Goal: Task Accomplishment & Management: Use online tool/utility

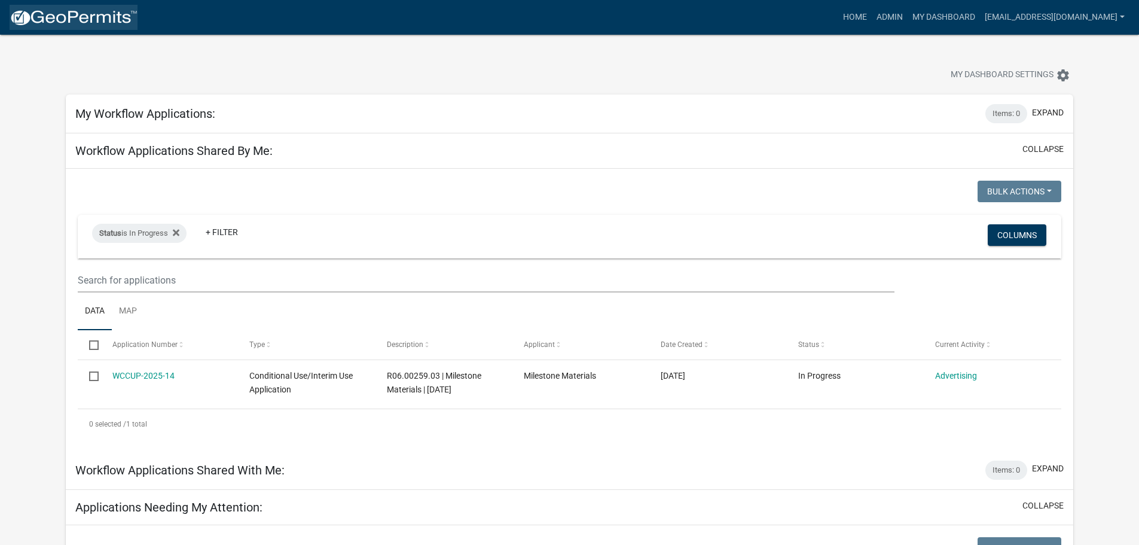
click at [63, 15] on img at bounding box center [74, 18] width 128 height 18
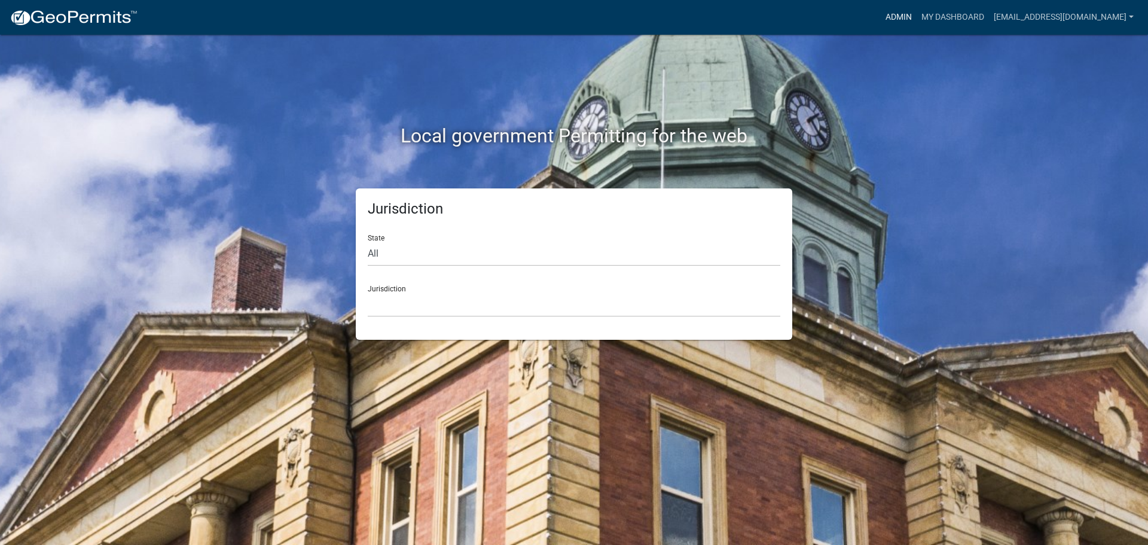
click at [896, 14] on link "Admin" at bounding box center [899, 17] width 36 height 23
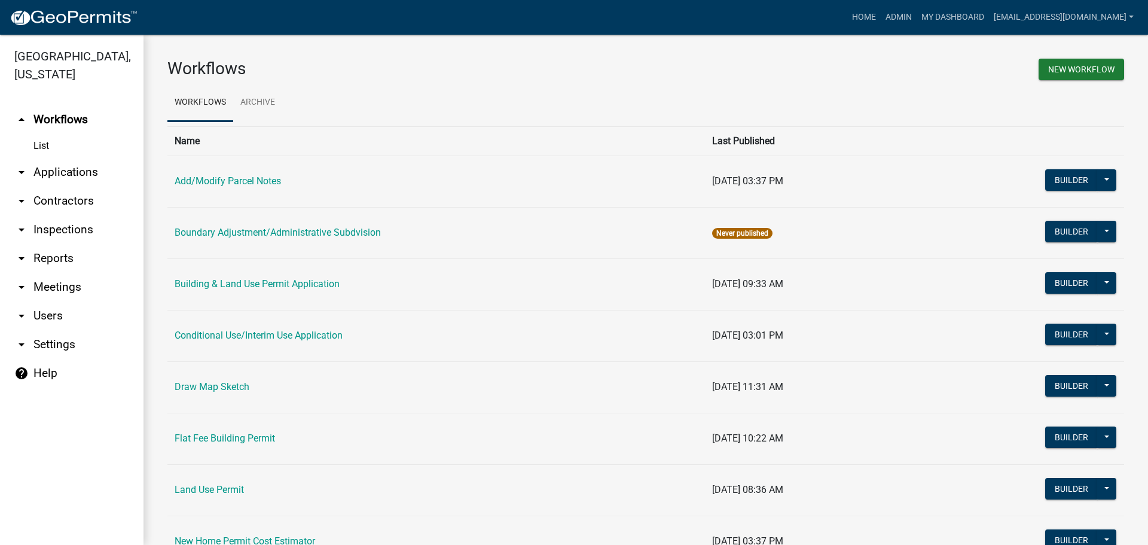
click at [66, 172] on link "arrow_drop_down Applications" at bounding box center [71, 172] width 143 height 29
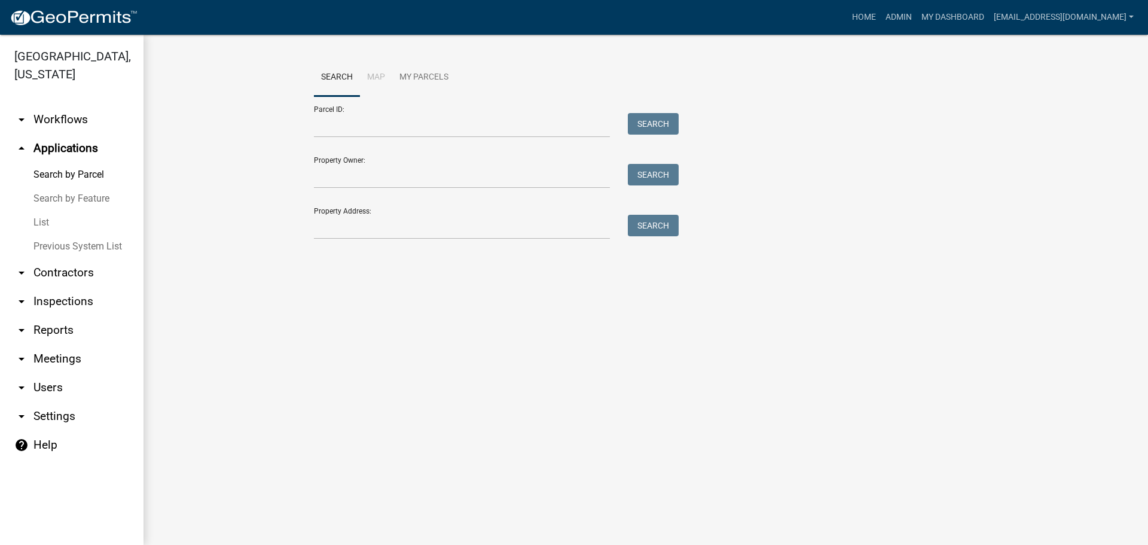
click at [40, 221] on link "List" at bounding box center [71, 222] width 143 height 24
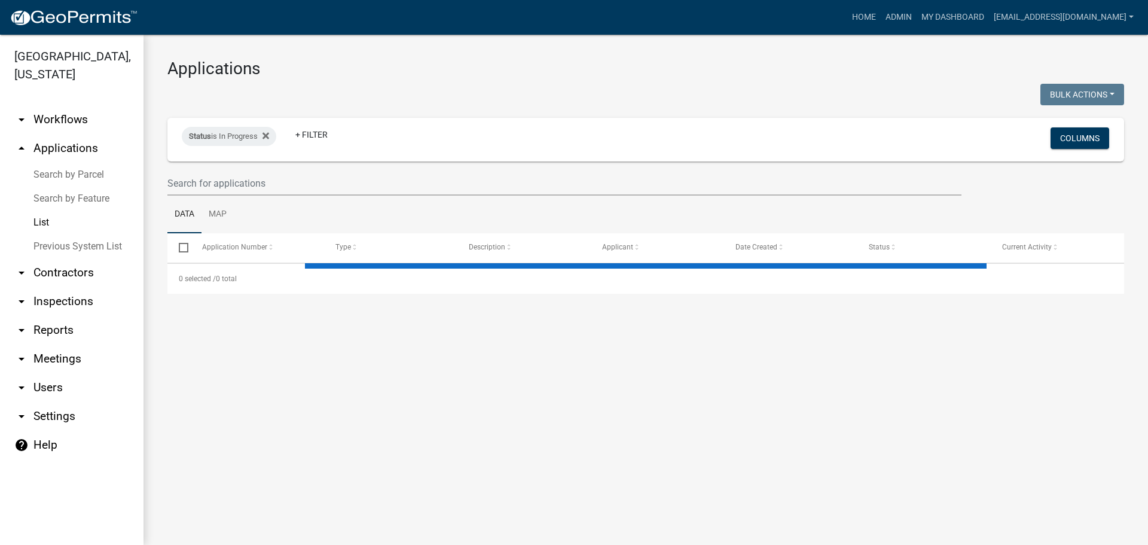
select select "2: 50"
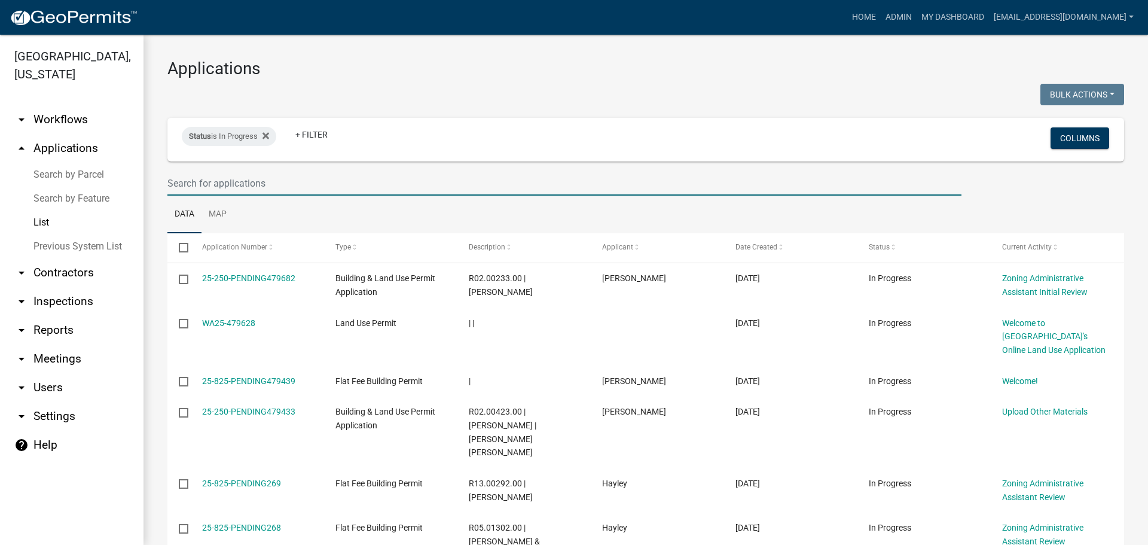
click at [304, 188] on input "text" at bounding box center [564, 183] width 794 height 25
type input "l"
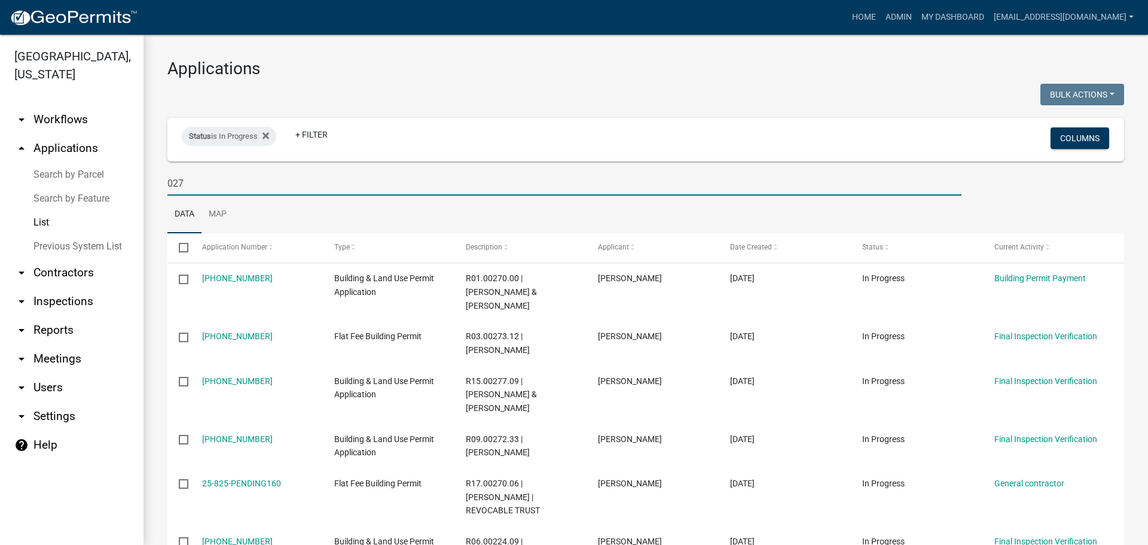
click at [168, 181] on input "027" at bounding box center [564, 183] width 794 height 25
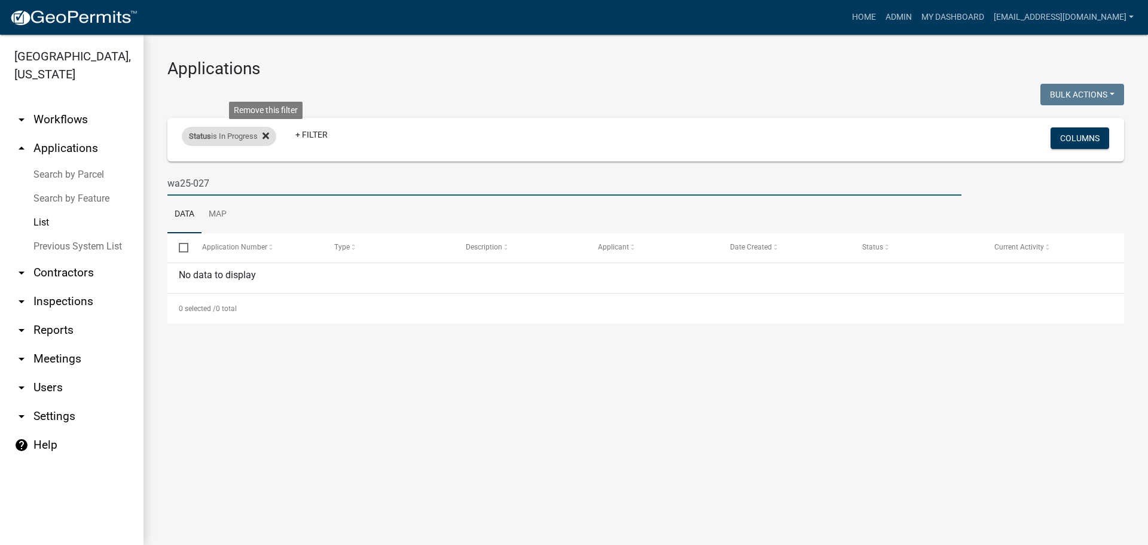
type input "wa25-027"
click at [267, 136] on icon at bounding box center [265, 135] width 7 height 7
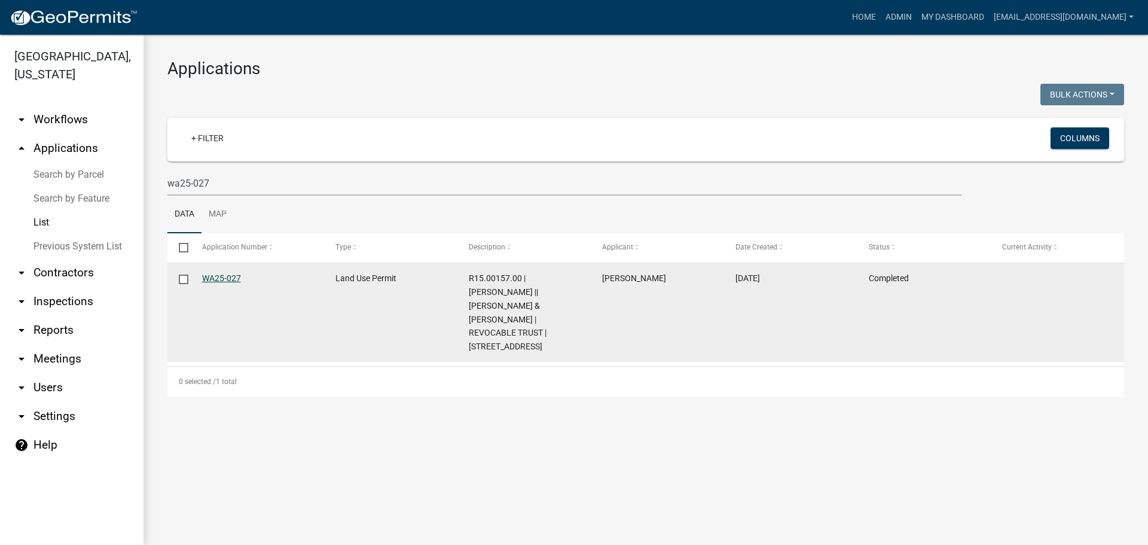
click at [219, 277] on link "WA25-027" at bounding box center [221, 278] width 39 height 10
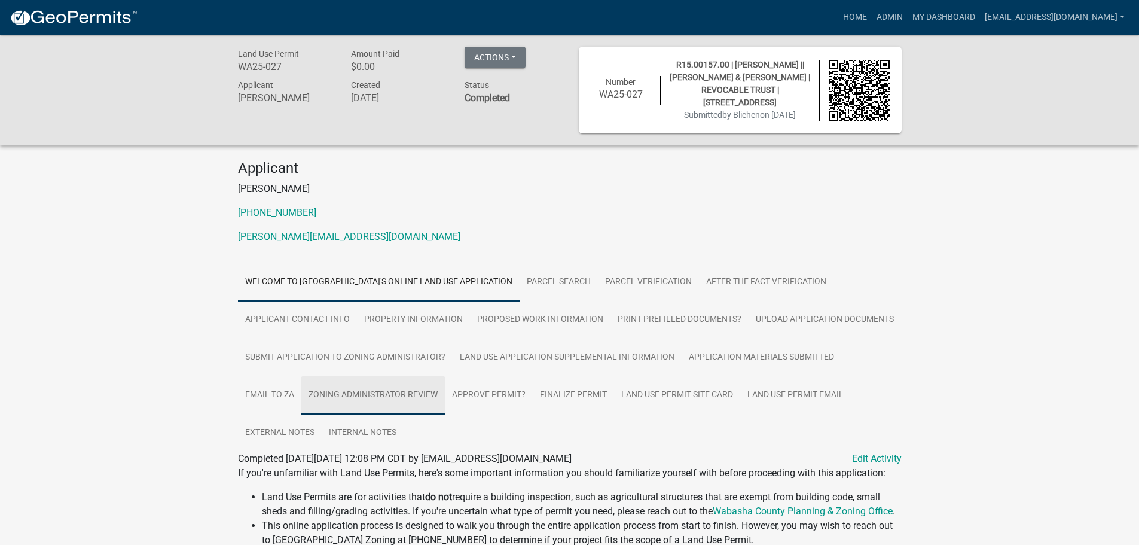
click at [387, 393] on link "Zoning Administrator Review" at bounding box center [372, 395] width 143 height 38
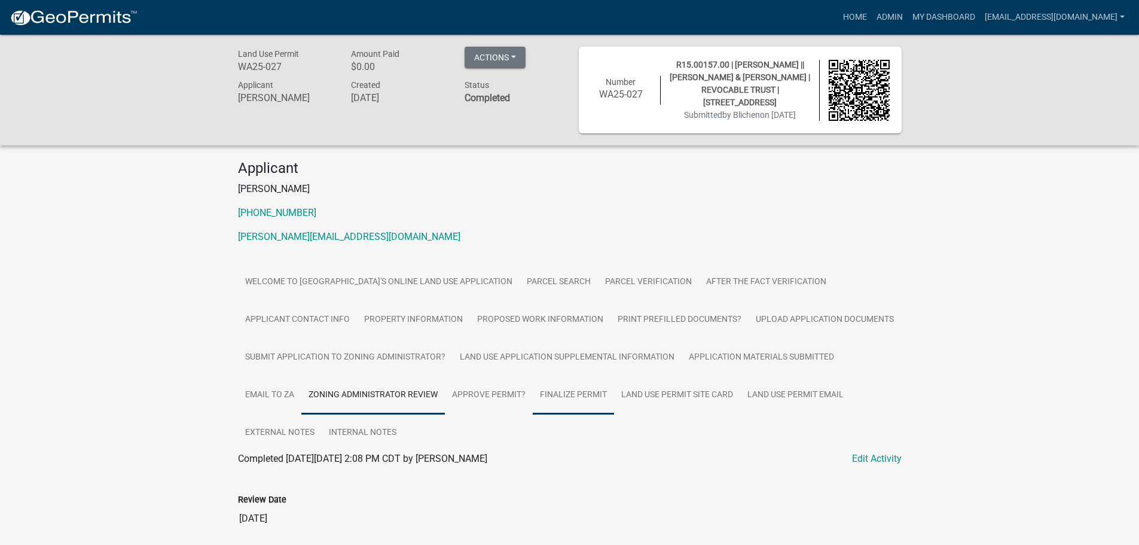
click at [574, 396] on link "Finalize Permit" at bounding box center [573, 395] width 81 height 38
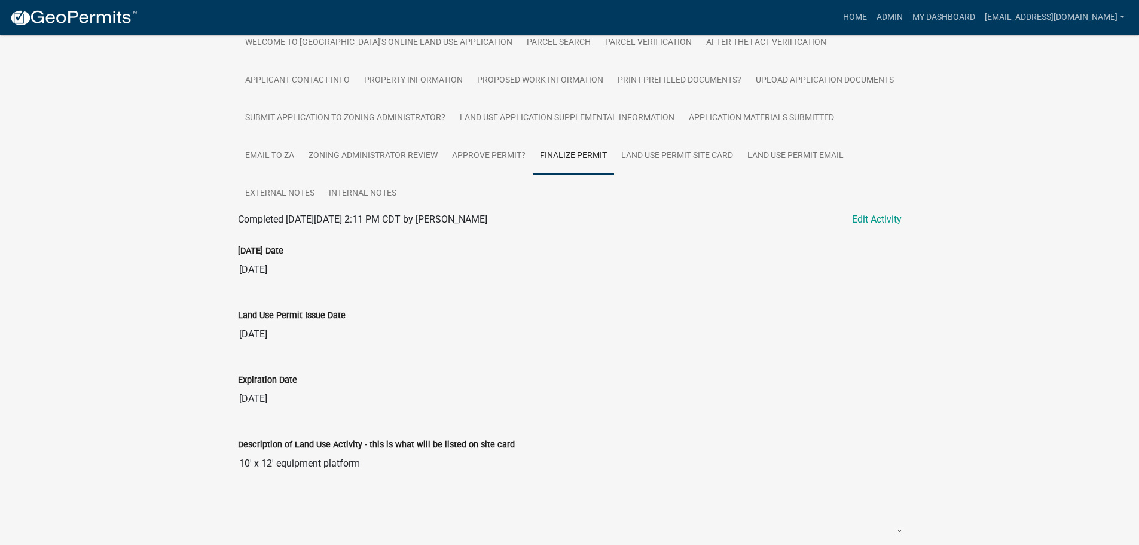
scroll to position [299, 0]
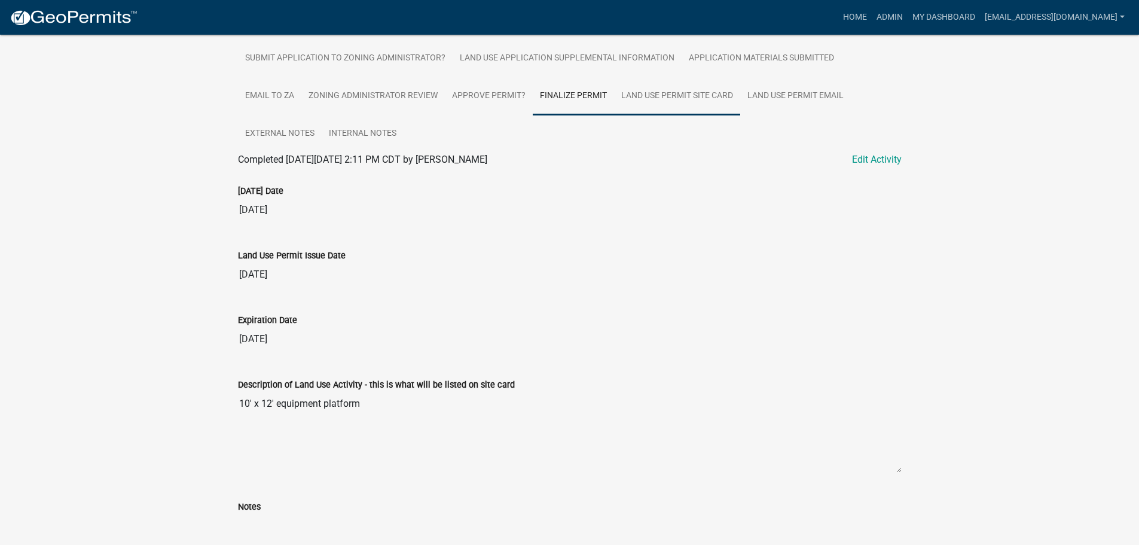
click at [646, 102] on link "Land Use Permit Site Card" at bounding box center [677, 96] width 126 height 38
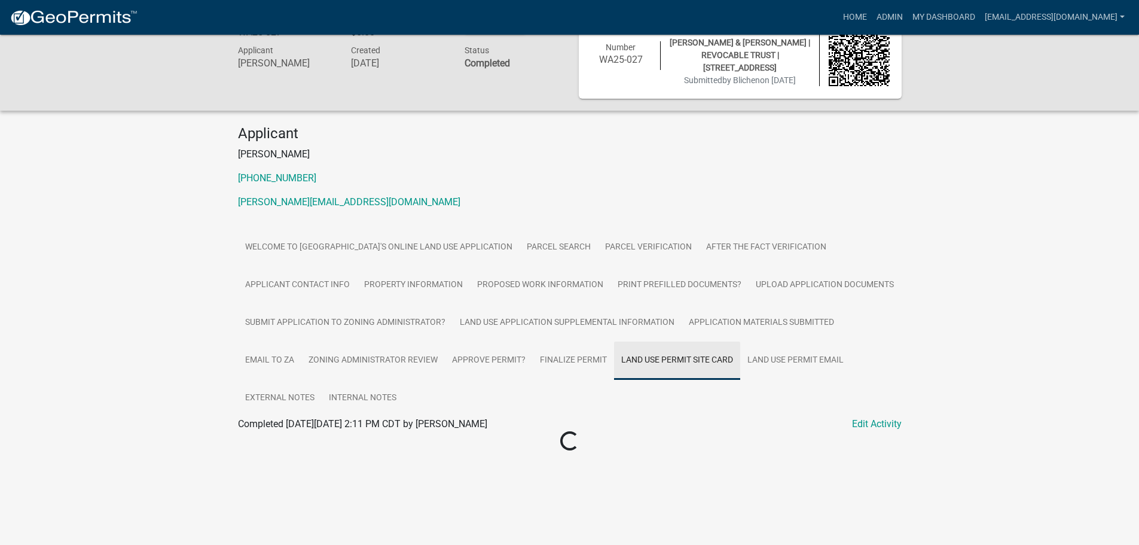
scroll to position [35, 0]
click at [267, 441] on link "WA25-027 Site Card" at bounding box center [280, 437] width 84 height 11
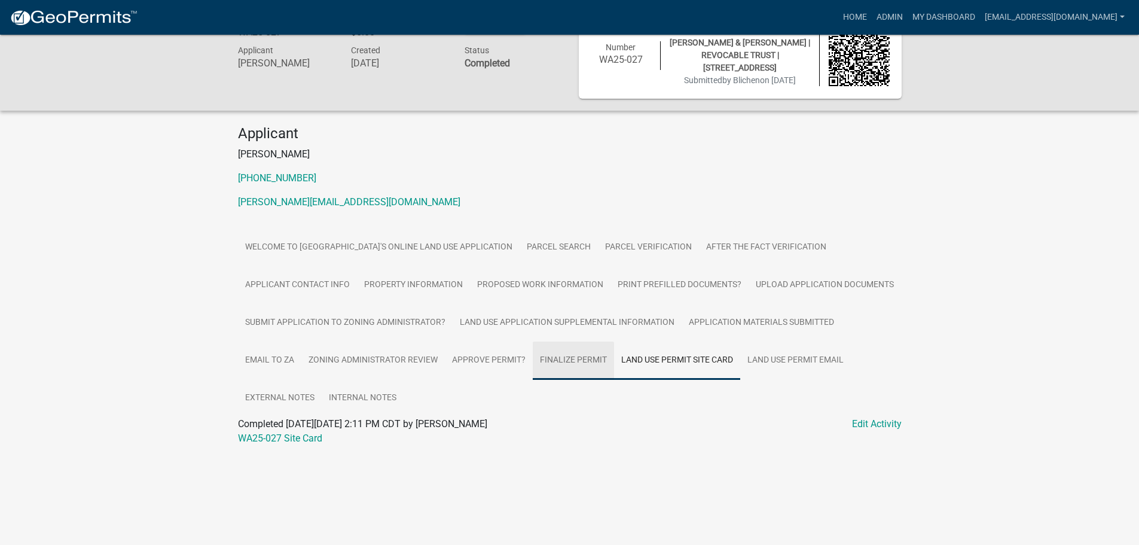
click at [579, 362] on link "Finalize Permit" at bounding box center [573, 360] width 81 height 38
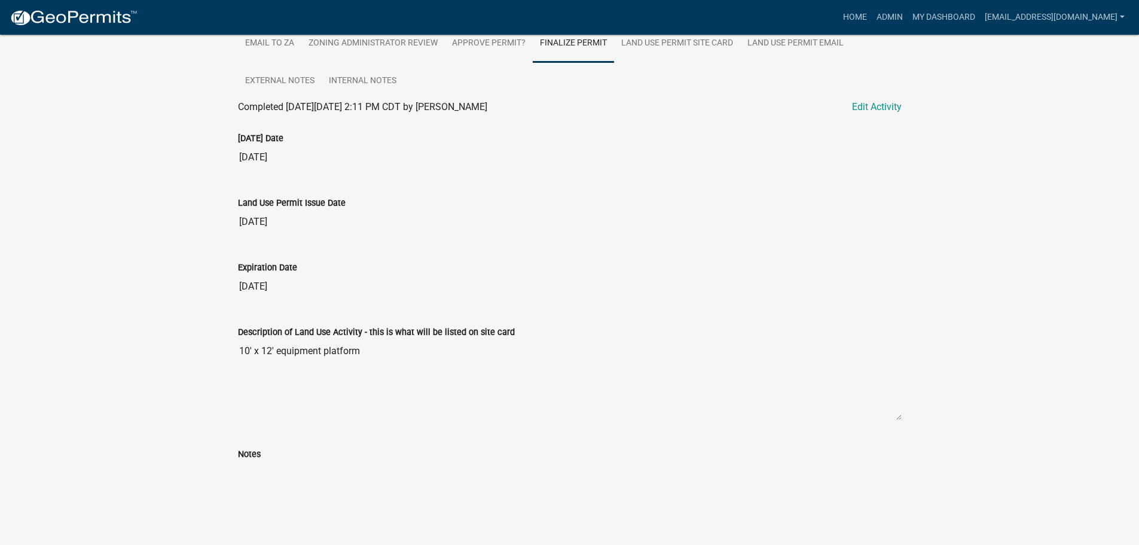
scroll to position [232, 0]
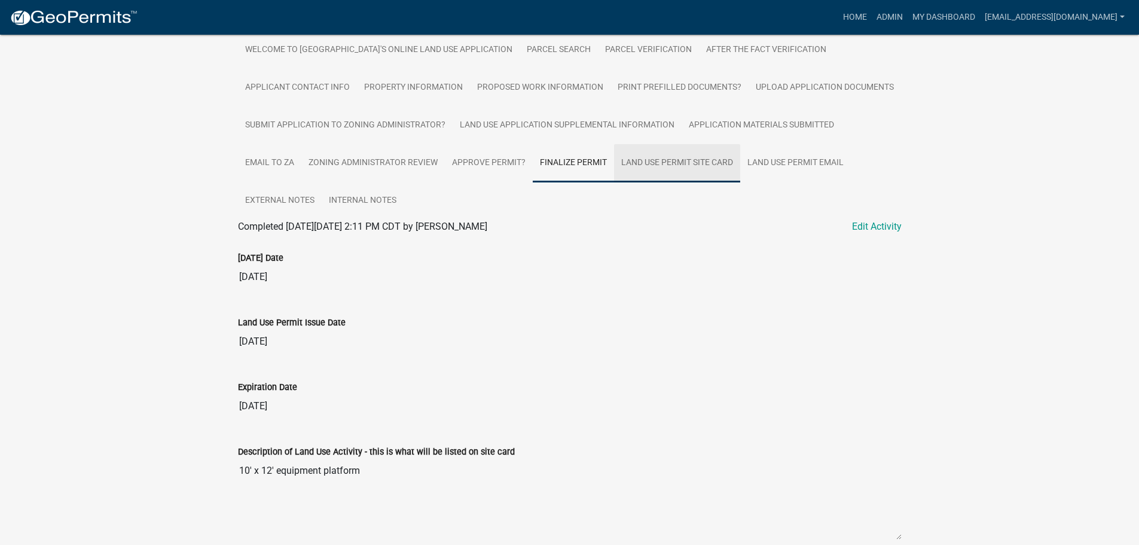
click at [677, 159] on link "Land Use Permit Site Card" at bounding box center [677, 163] width 126 height 38
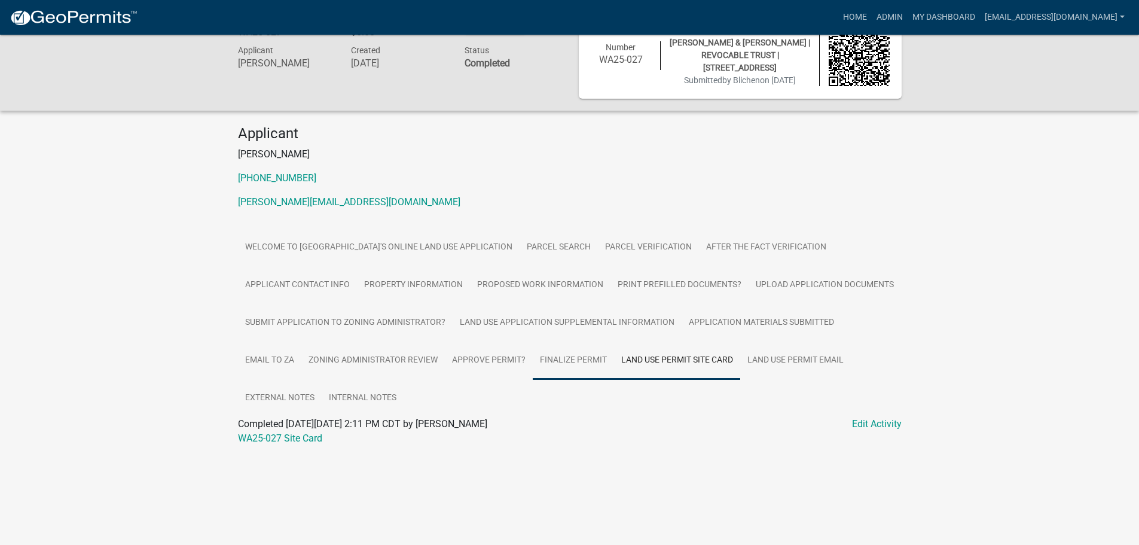
click at [561, 360] on link "Finalize Permit" at bounding box center [573, 360] width 81 height 38
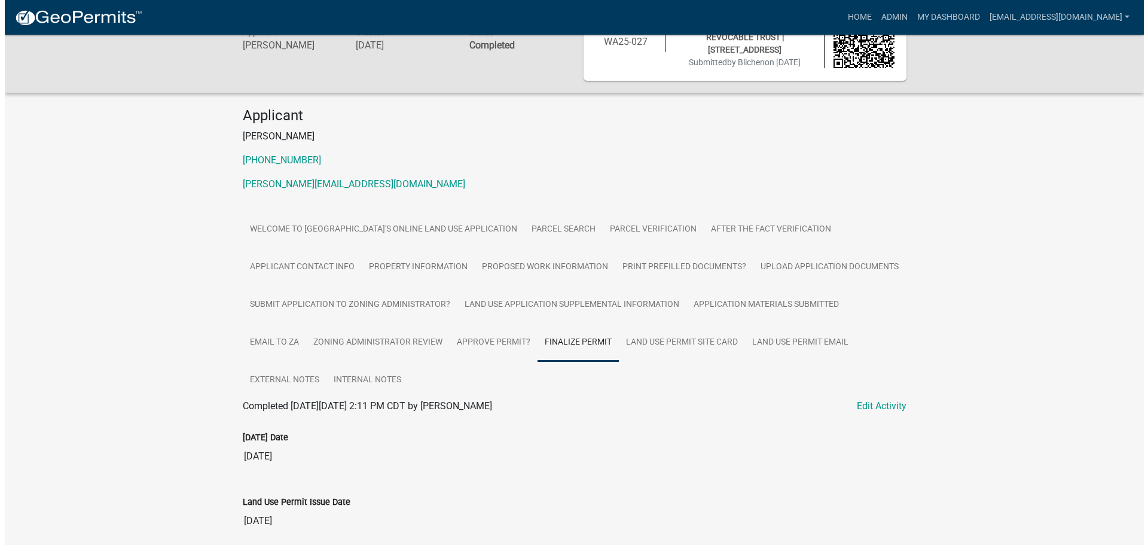
scroll to position [351, 0]
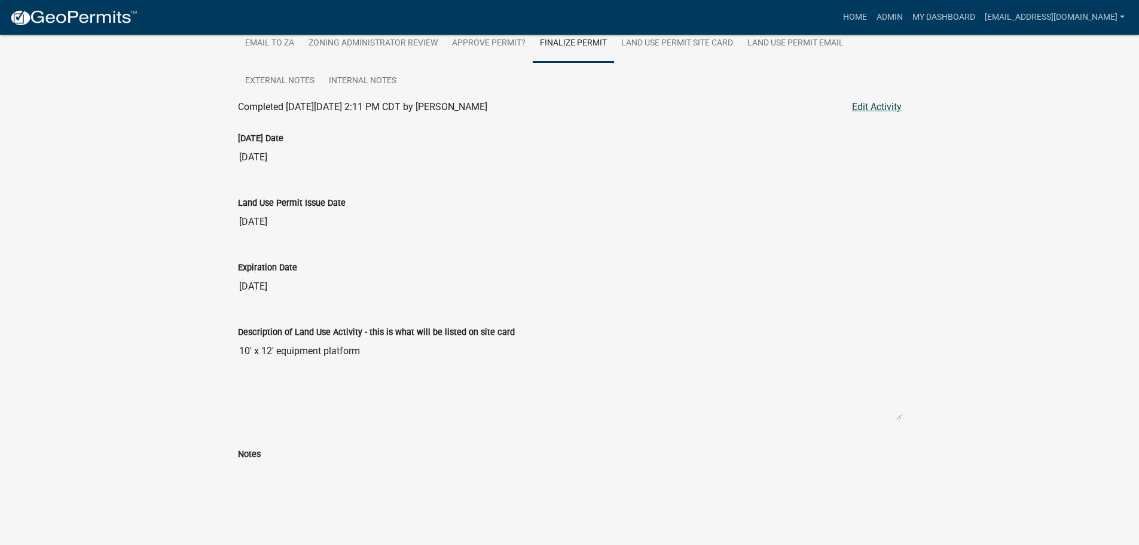
click at [884, 106] on link "Edit Activity" at bounding box center [877, 107] width 50 height 14
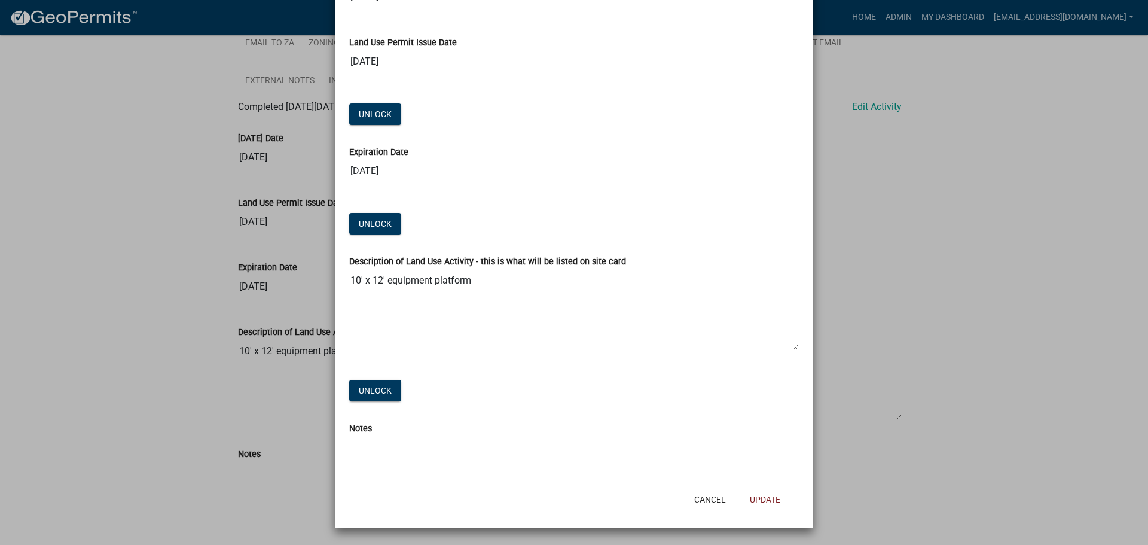
scroll to position [0, 0]
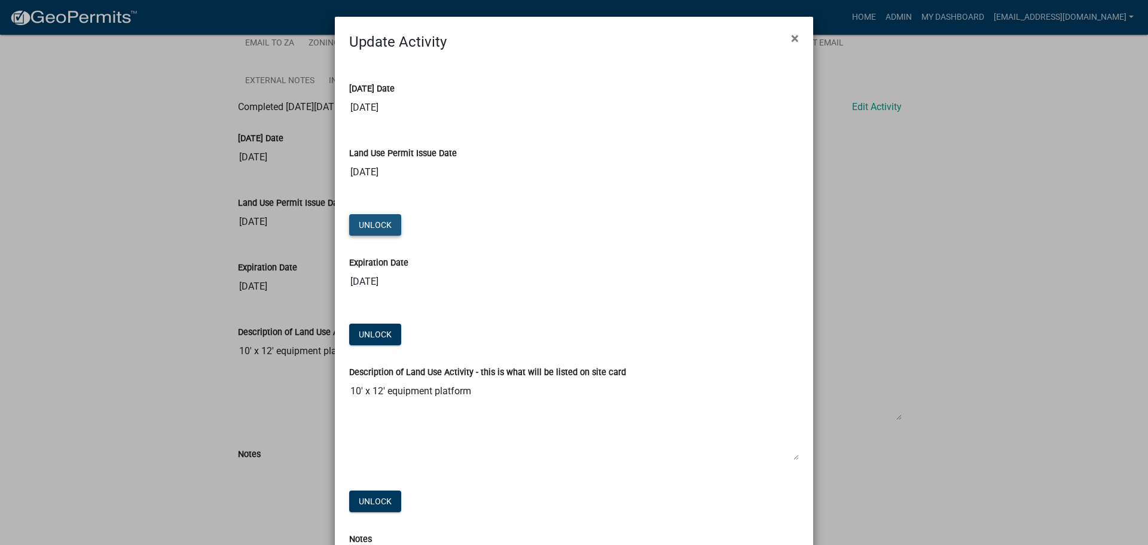
click at [380, 226] on button "Unlock" at bounding box center [375, 225] width 52 height 22
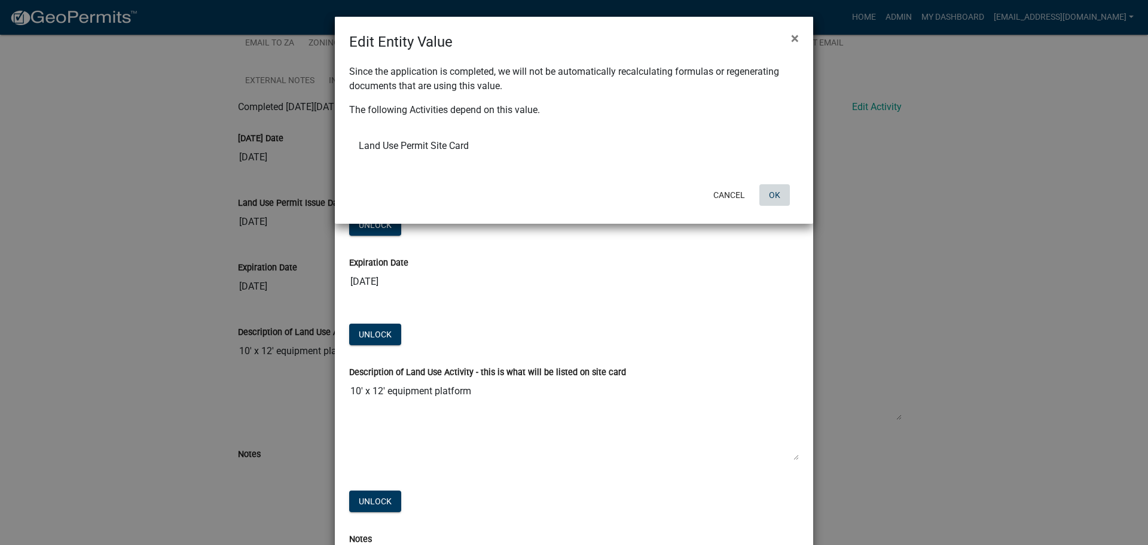
click at [776, 192] on button "OK" at bounding box center [774, 195] width 30 height 22
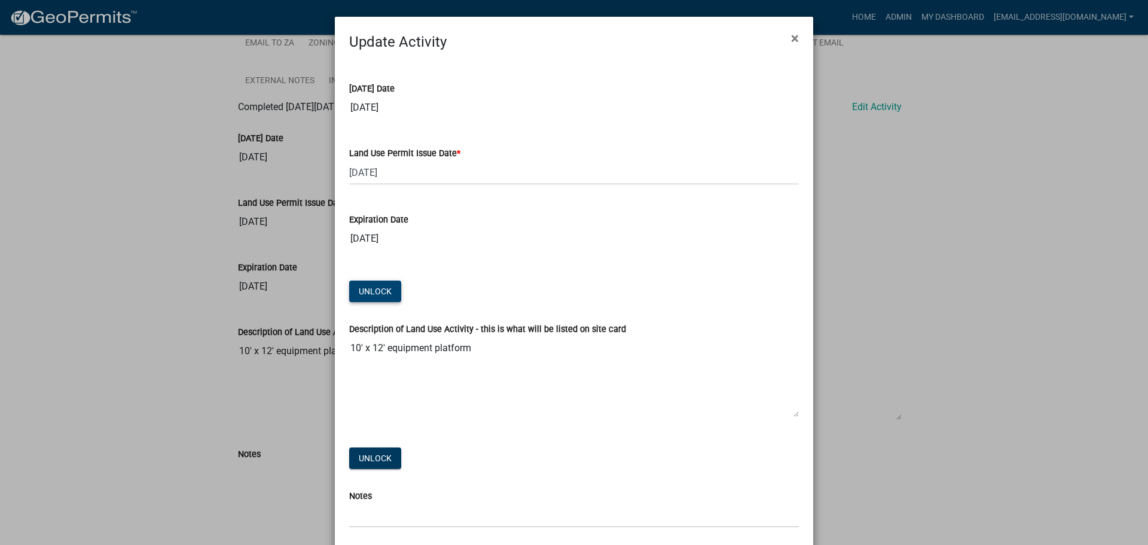
click at [375, 289] on button "Unlock" at bounding box center [375, 291] width 52 height 22
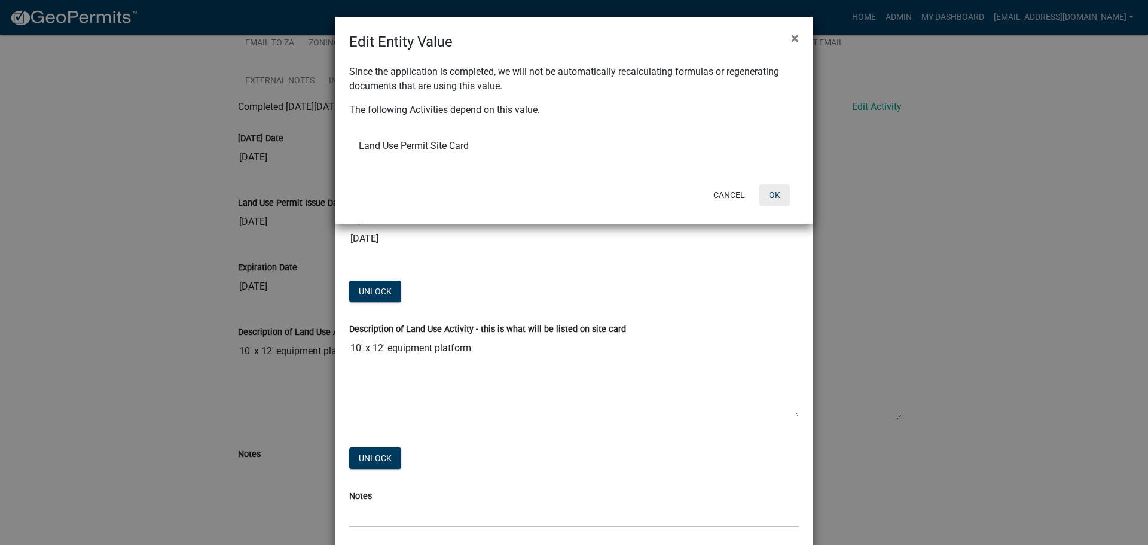
click at [771, 192] on button "OK" at bounding box center [774, 195] width 30 height 22
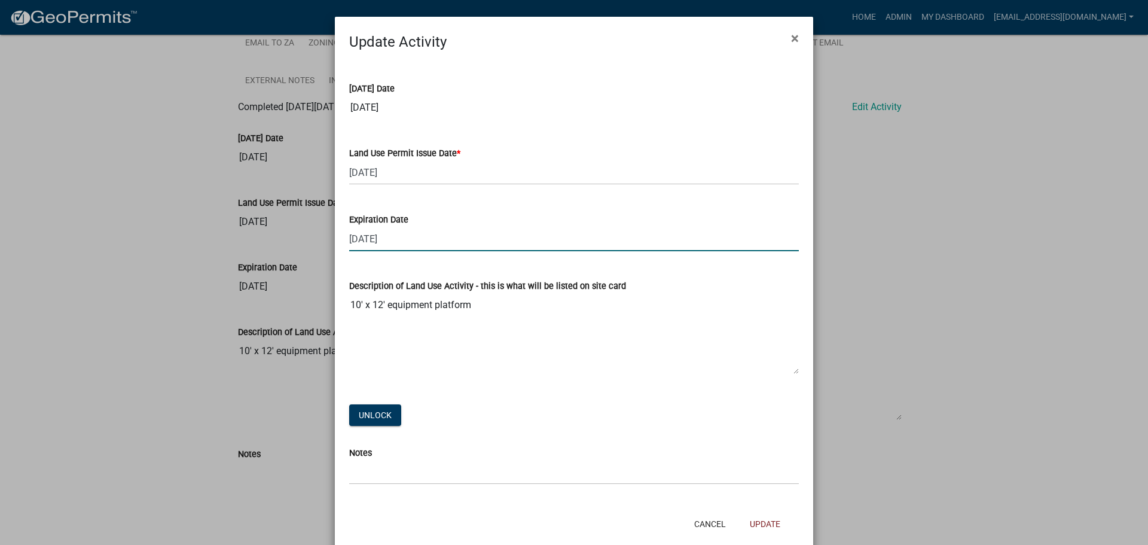
click at [424, 238] on input "[DATE]" at bounding box center [574, 239] width 450 height 25
click at [762, 522] on button "Update" at bounding box center [765, 524] width 50 height 22
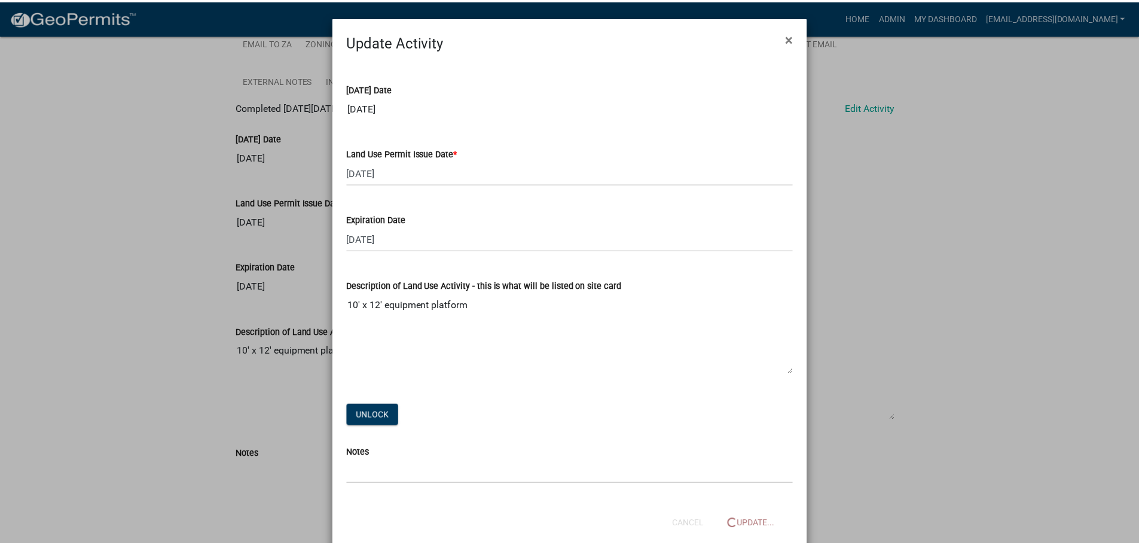
scroll to position [268, 0]
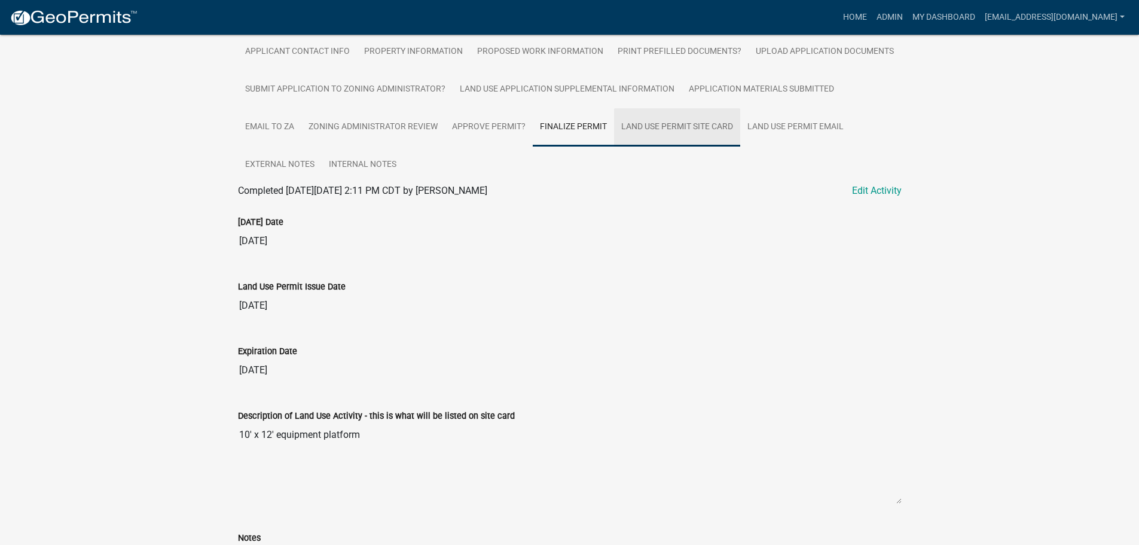
click at [700, 126] on link "Land Use Permit Site Card" at bounding box center [677, 127] width 126 height 38
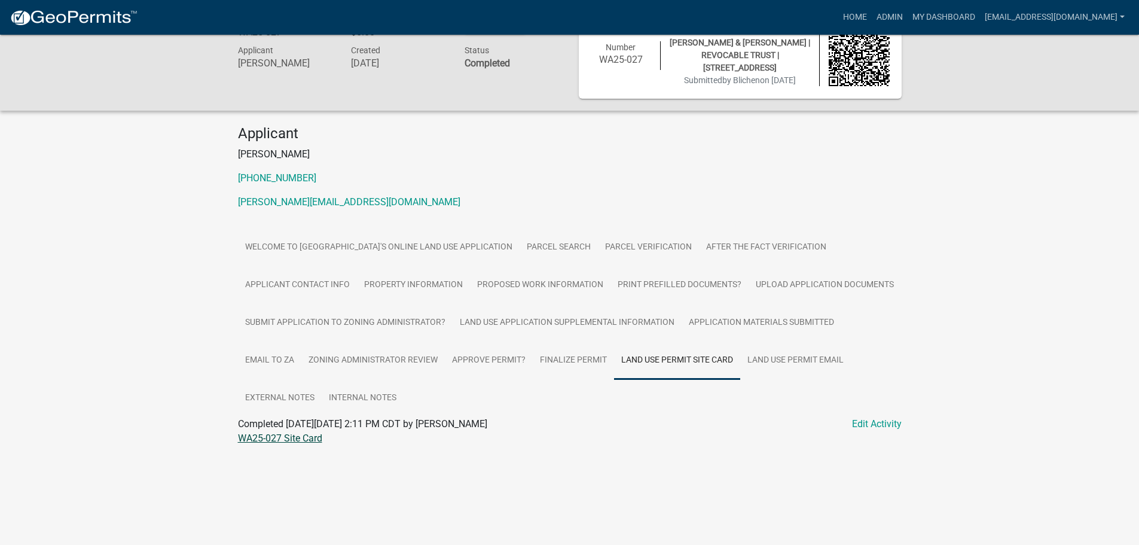
click at [292, 433] on link "WA25-027 Site Card" at bounding box center [280, 437] width 84 height 11
click at [545, 357] on link "Finalize Permit" at bounding box center [573, 360] width 81 height 38
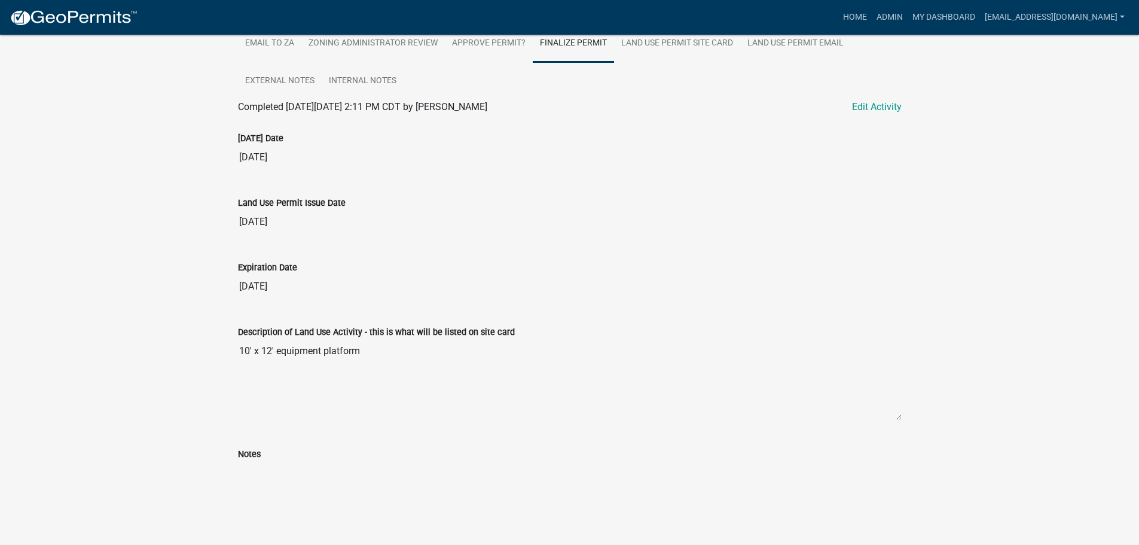
scroll to position [292, 0]
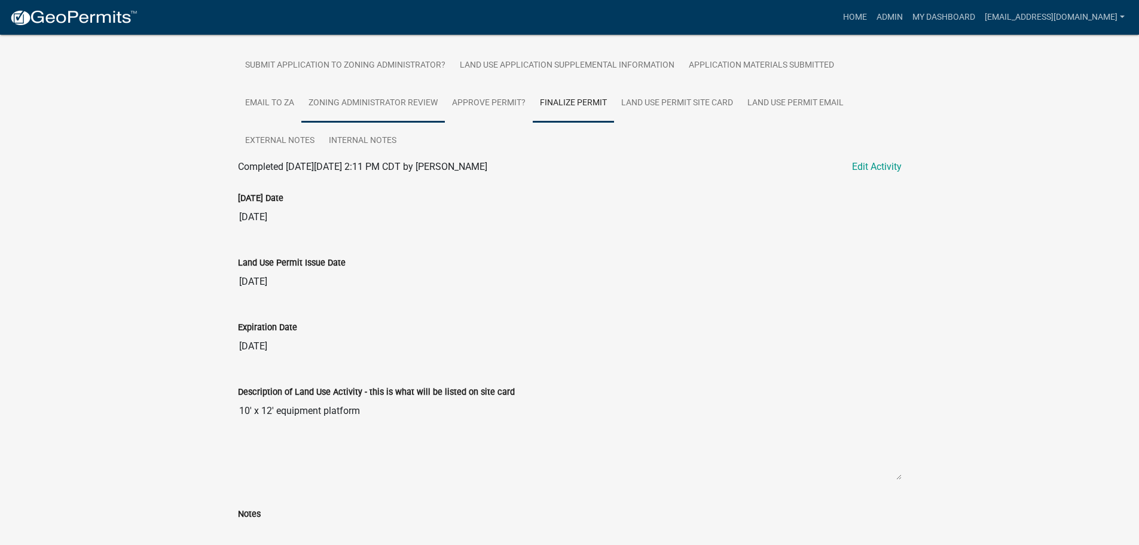
click at [349, 97] on link "Zoning Administrator Review" at bounding box center [372, 103] width 143 height 38
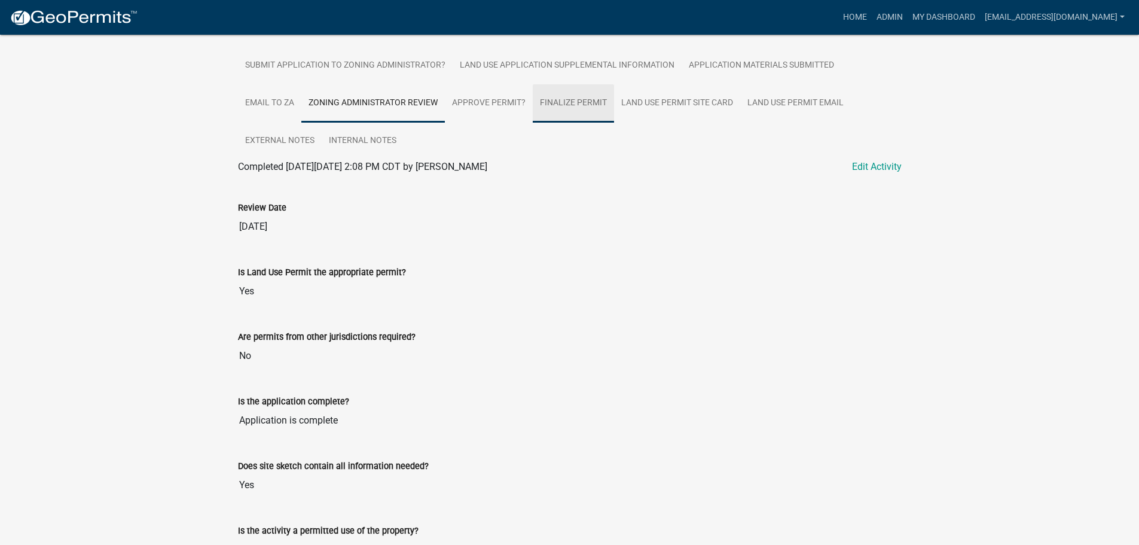
click at [590, 98] on link "Finalize Permit" at bounding box center [573, 103] width 81 height 38
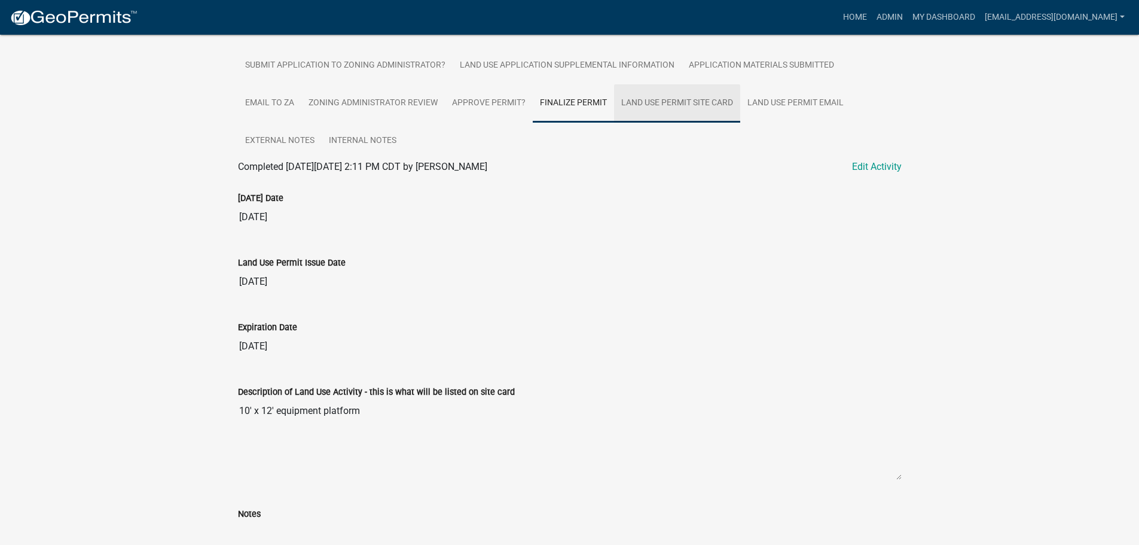
click at [674, 103] on link "Land Use Permit Site Card" at bounding box center [677, 103] width 126 height 38
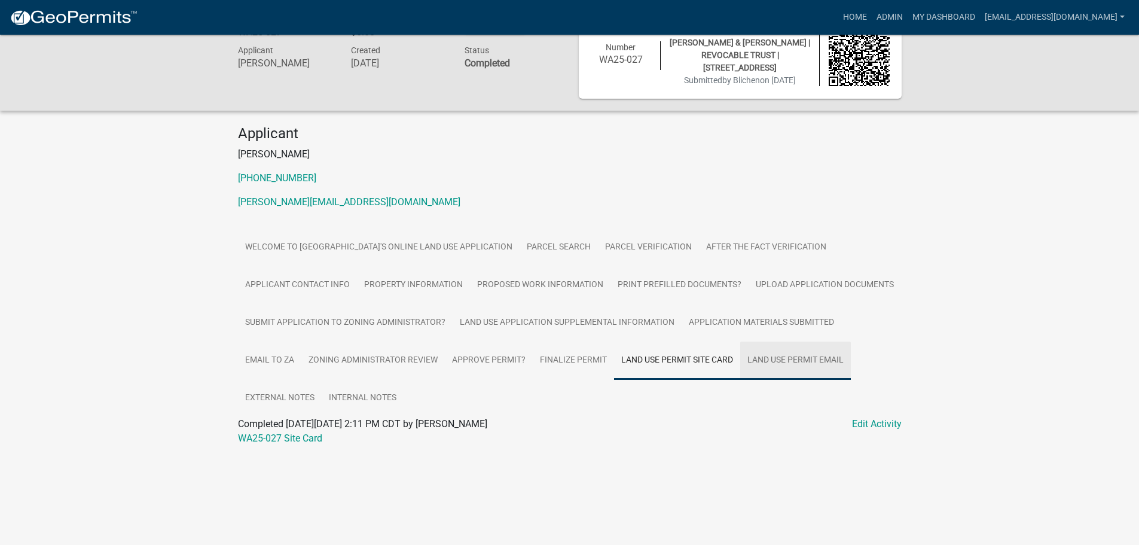
click at [795, 365] on link "Land Use Permit Email" at bounding box center [795, 360] width 111 height 38
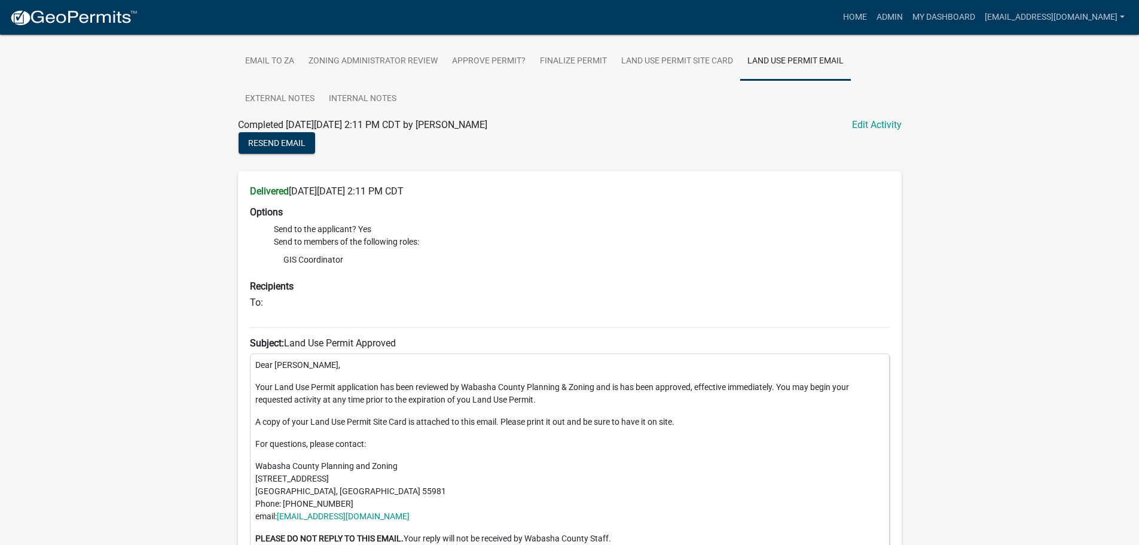
scroll to position [530, 0]
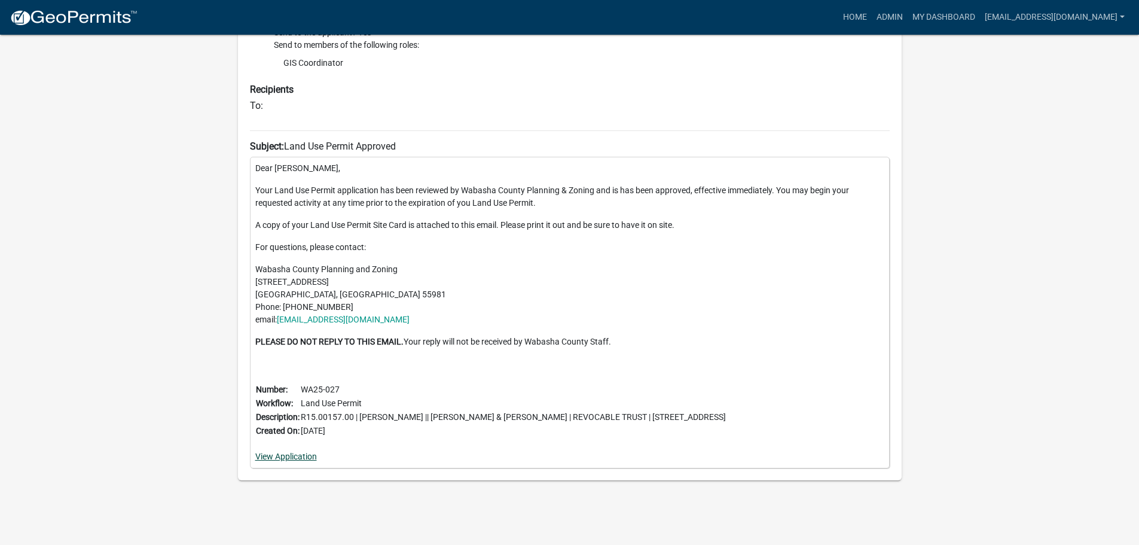
click at [288, 456] on link "View Application" at bounding box center [286, 456] width 62 height 10
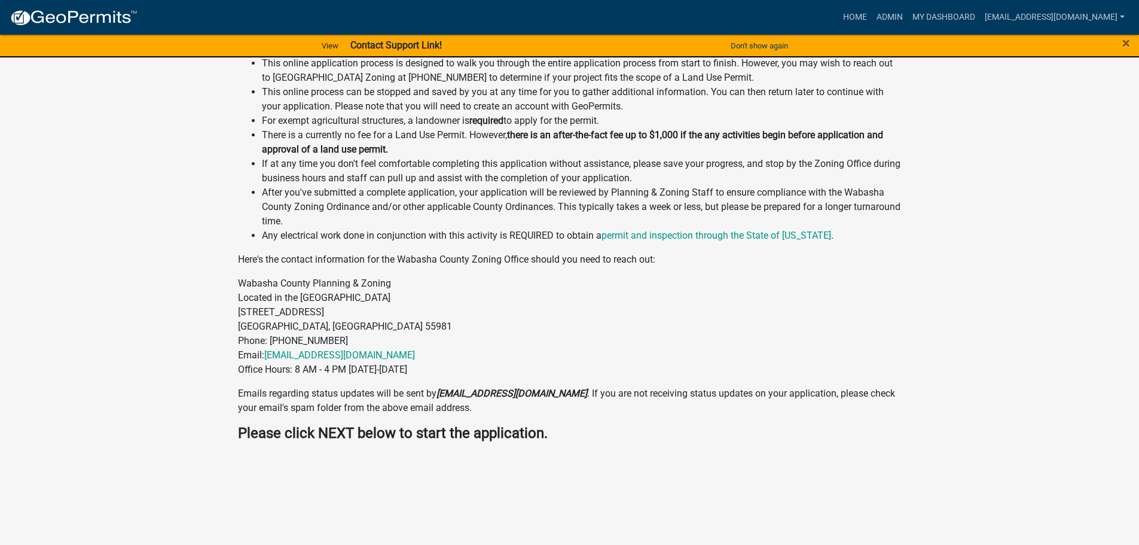
scroll to position [305, 0]
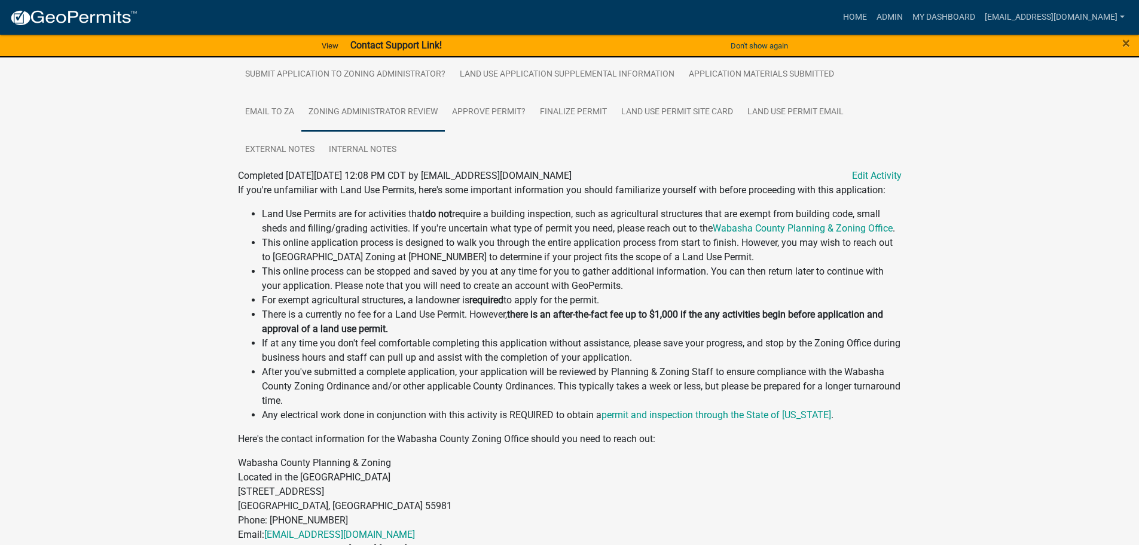
click at [355, 104] on link "Zoning Administrator Review" at bounding box center [372, 112] width 143 height 38
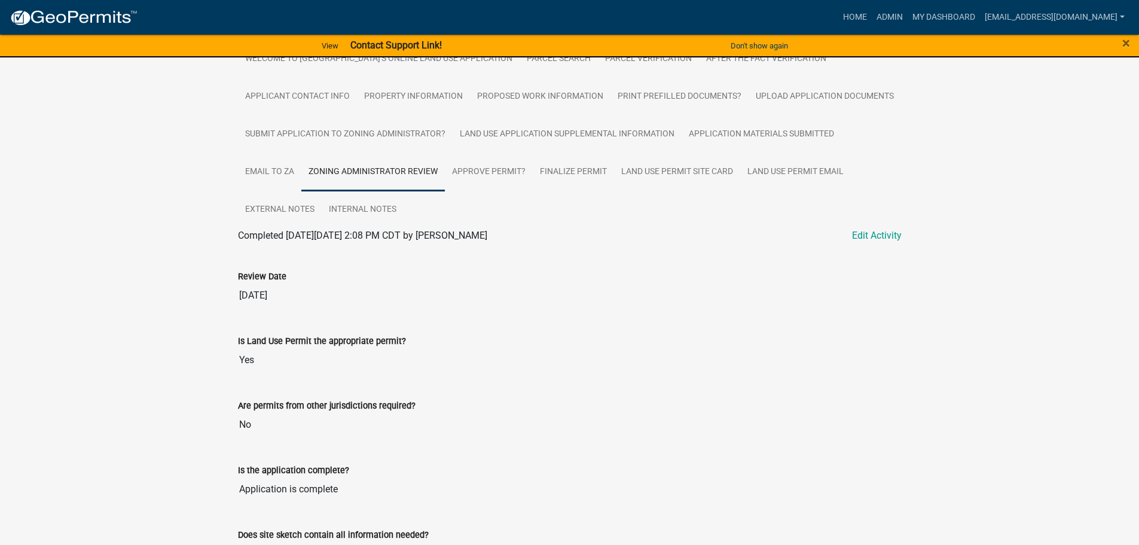
scroll to position [126, 0]
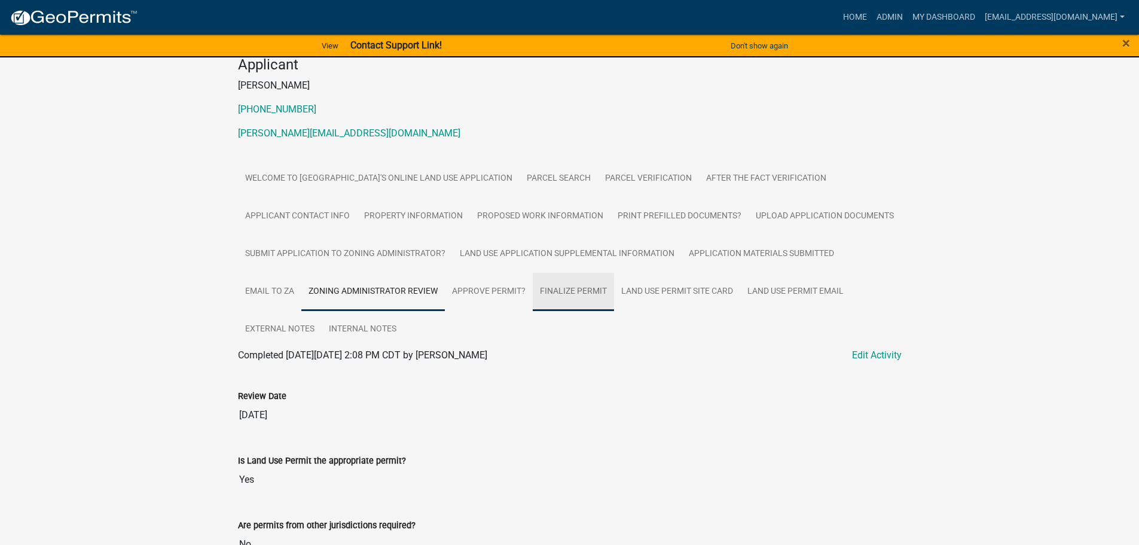
click at [563, 290] on link "Finalize Permit" at bounding box center [573, 292] width 81 height 38
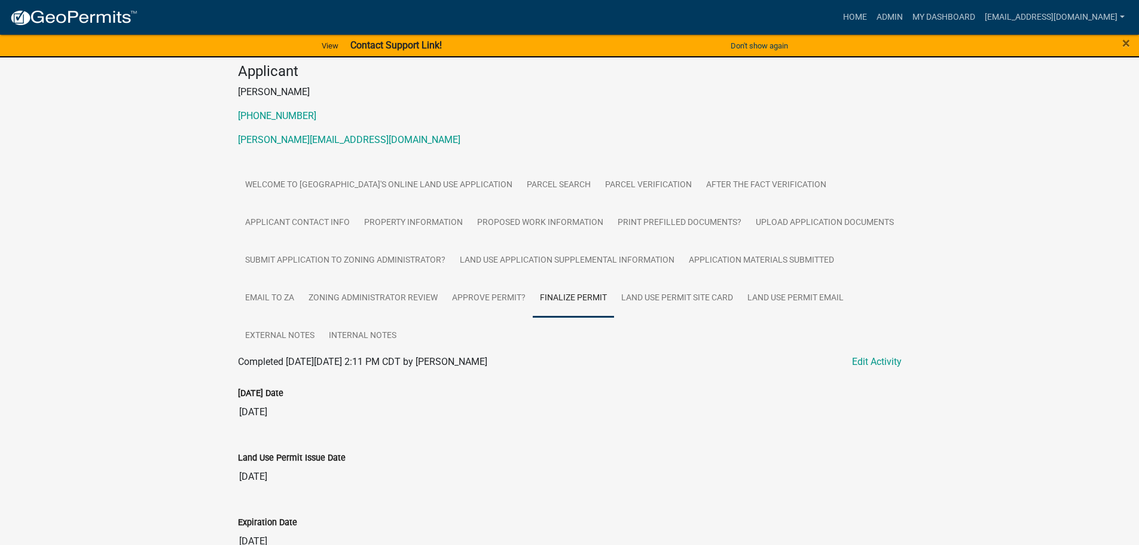
scroll to position [179, 0]
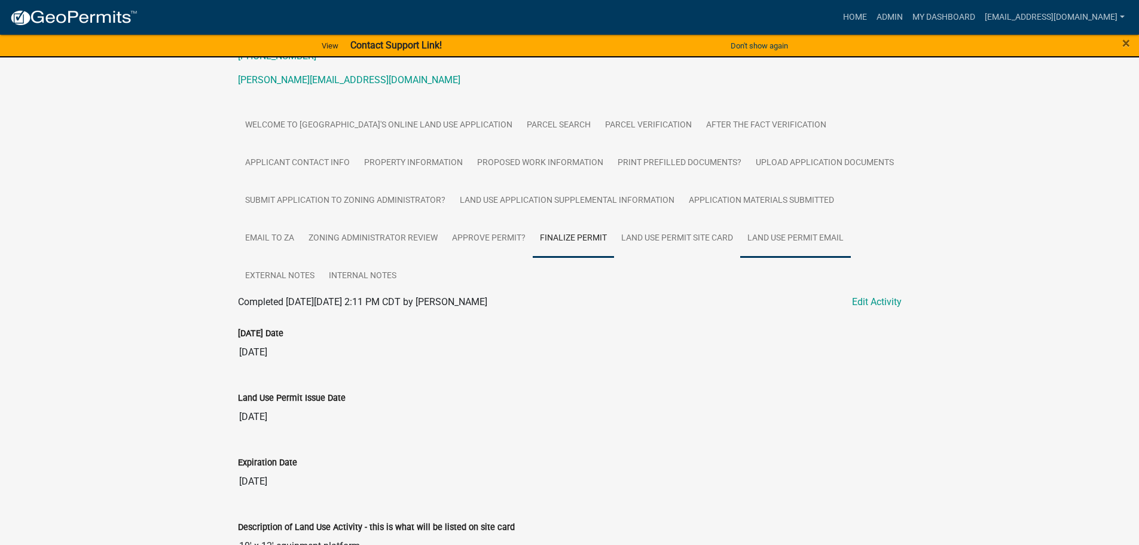
click at [812, 240] on link "Land Use Permit Email" at bounding box center [795, 238] width 111 height 38
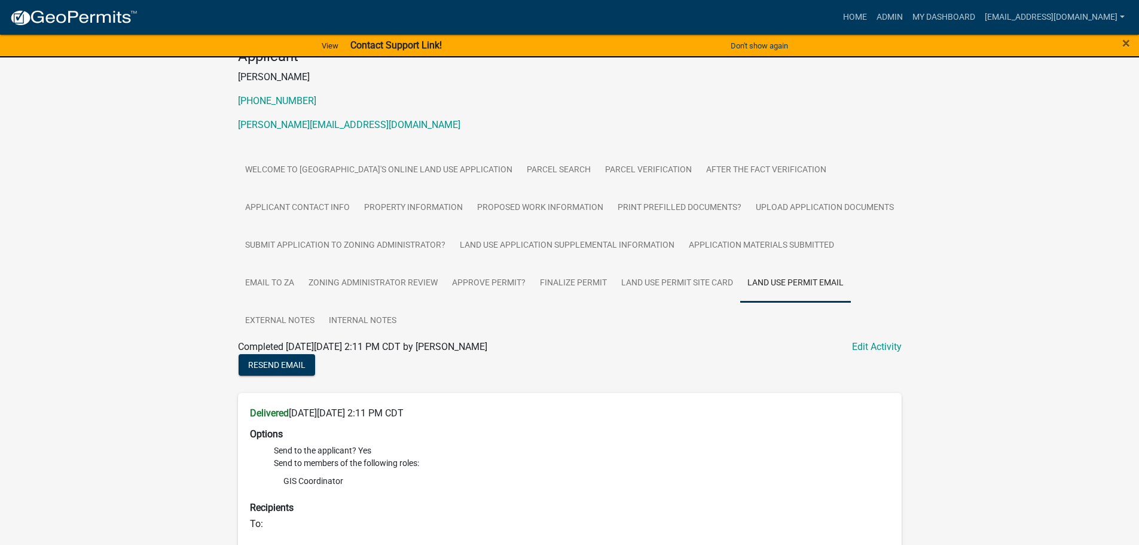
scroll to position [0, 0]
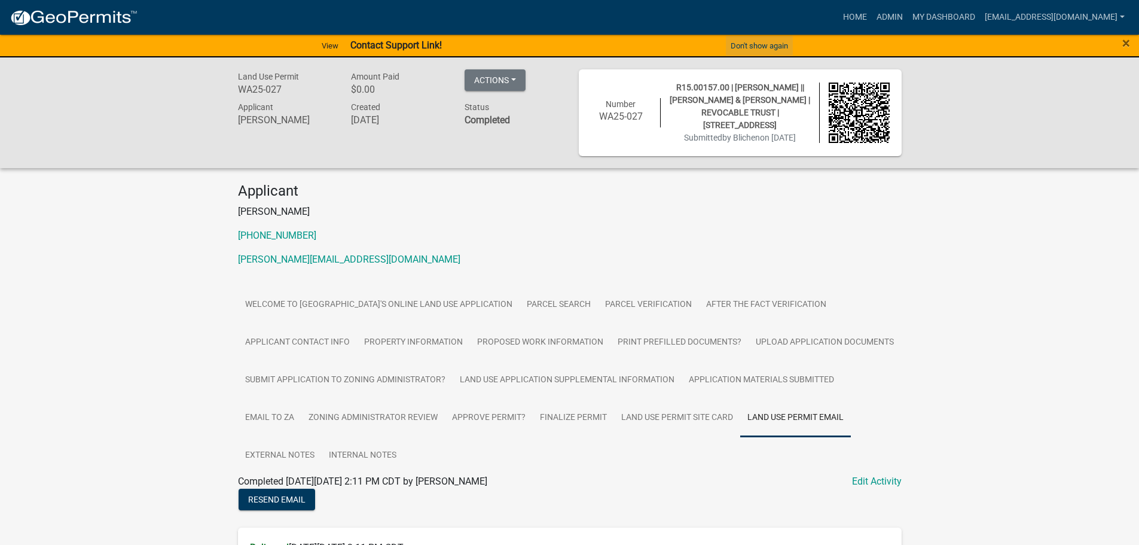
click at [755, 43] on button "Don't show again" at bounding box center [759, 46] width 67 height 20
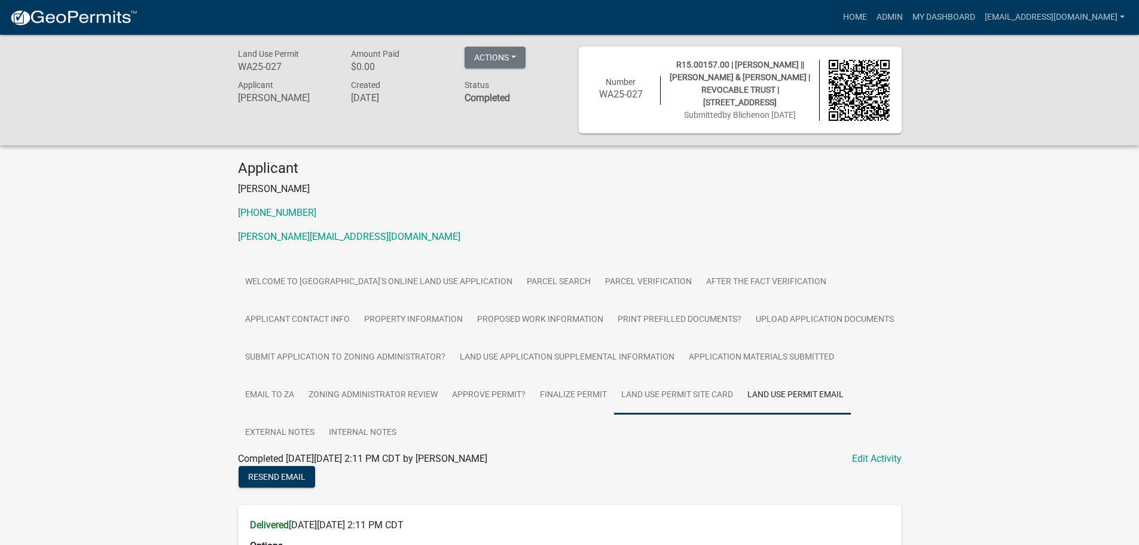
click at [679, 390] on link "Land Use Permit Site Card" at bounding box center [677, 395] width 126 height 38
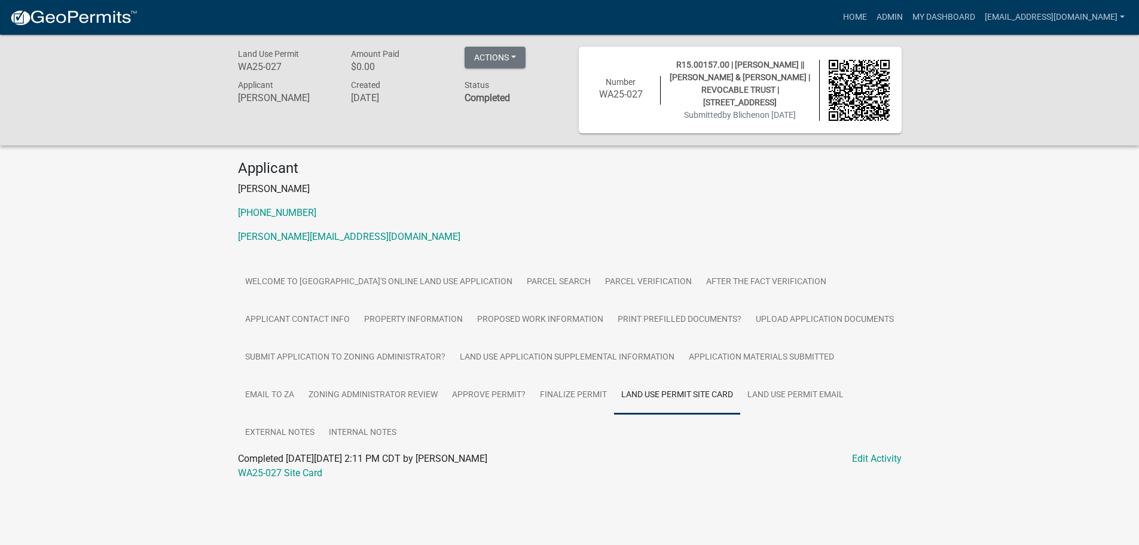
scroll to position [35, 0]
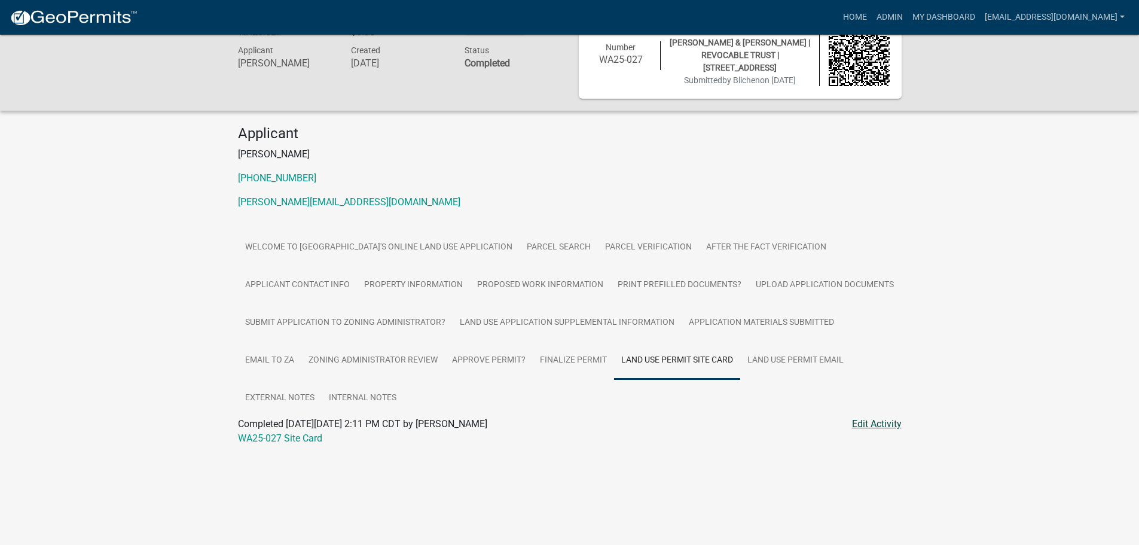
click at [878, 424] on link "Edit Activity" at bounding box center [877, 424] width 50 height 14
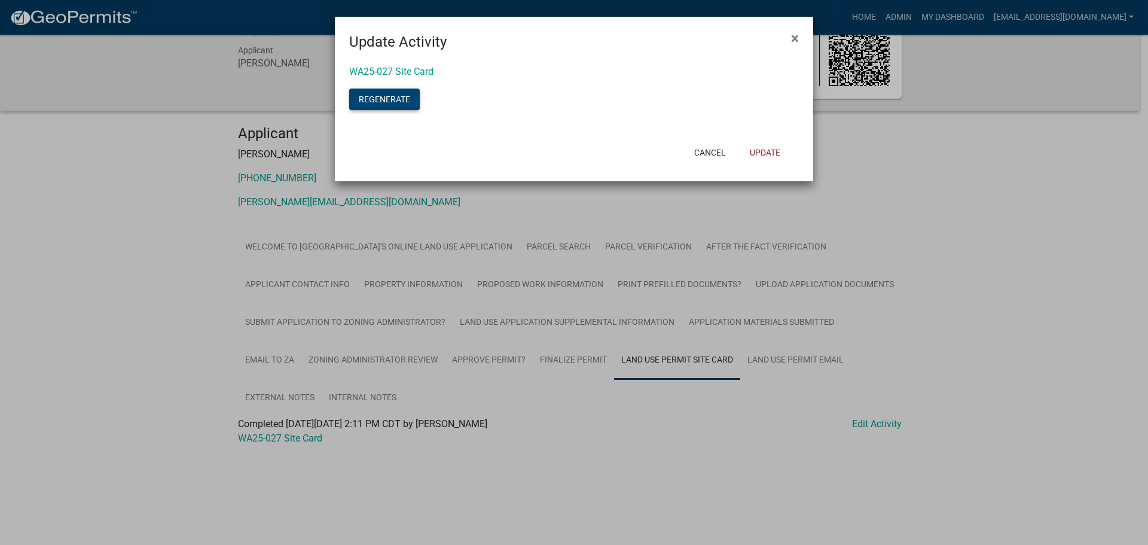
click at [369, 94] on button "Regenerate" at bounding box center [384, 99] width 71 height 22
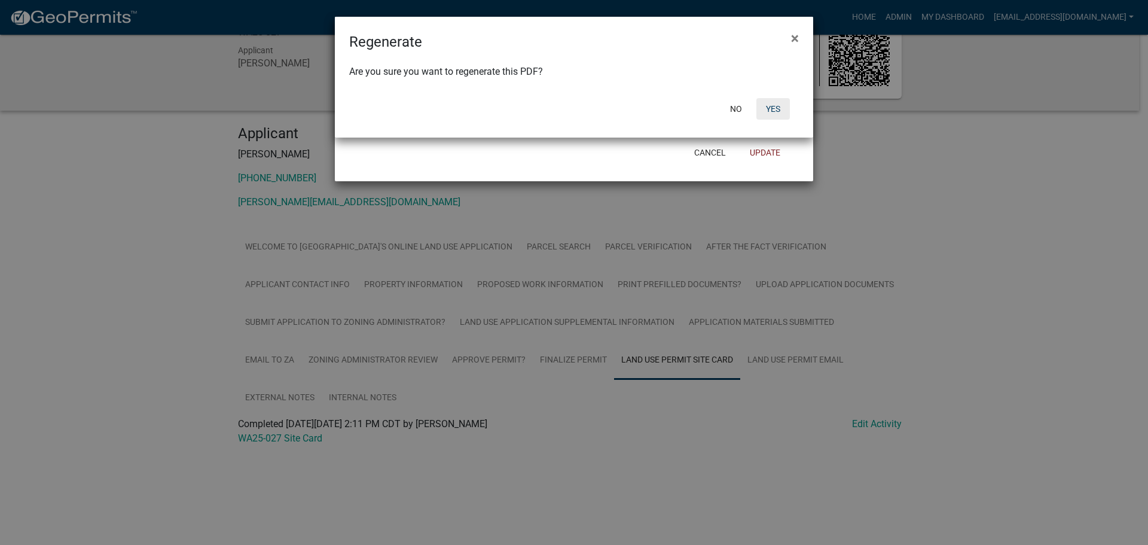
click at [774, 108] on button "Yes" at bounding box center [772, 109] width 33 height 22
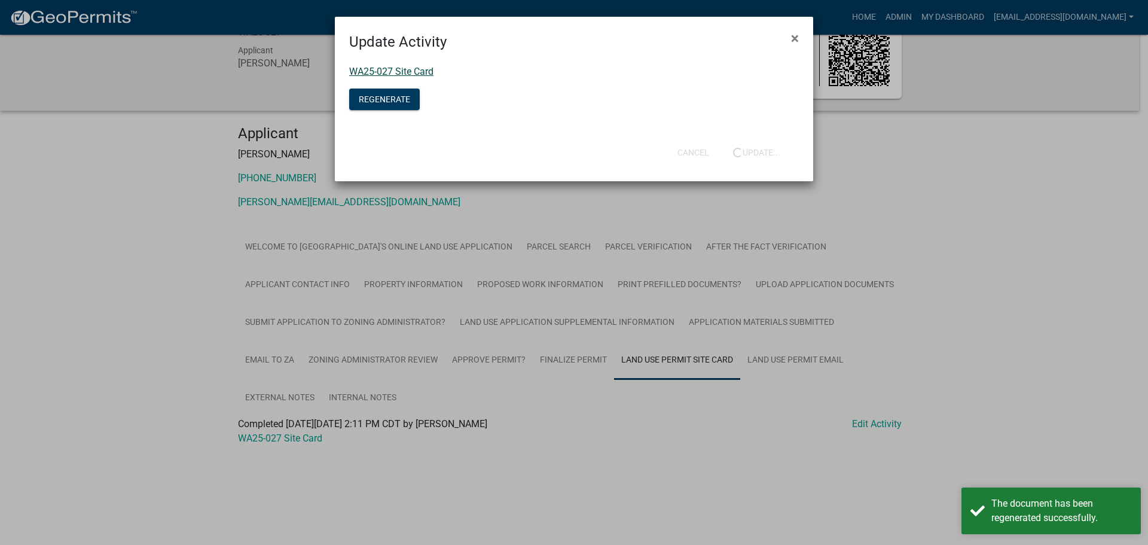
click at [402, 71] on link "WA25-027 Site Card" at bounding box center [391, 71] width 84 height 11
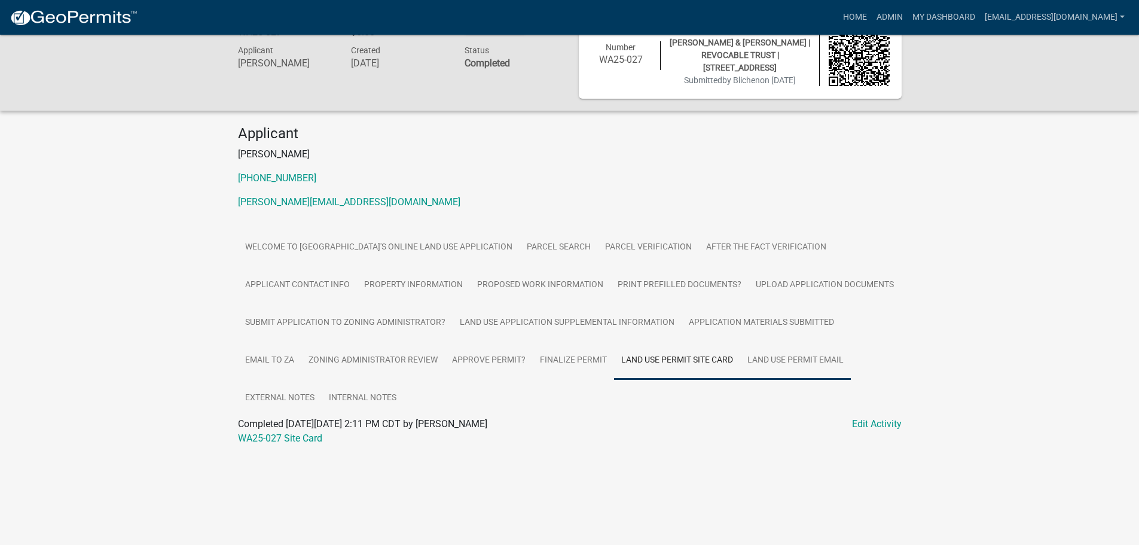
click at [805, 365] on link "Land Use Permit Email" at bounding box center [795, 360] width 111 height 38
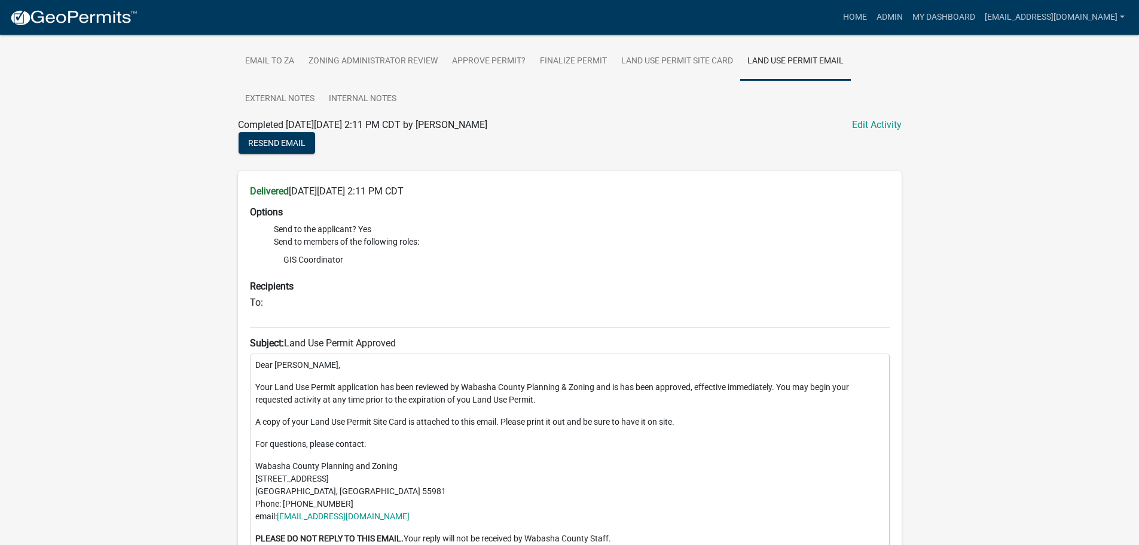
scroll to position [214, 0]
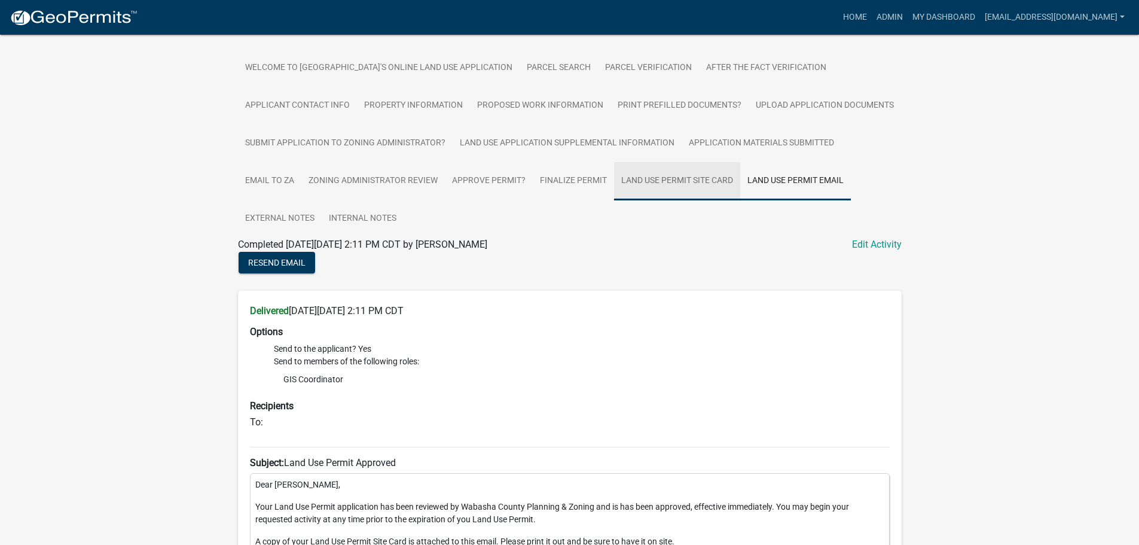
click at [662, 175] on link "Land Use Permit Site Card" at bounding box center [677, 181] width 126 height 38
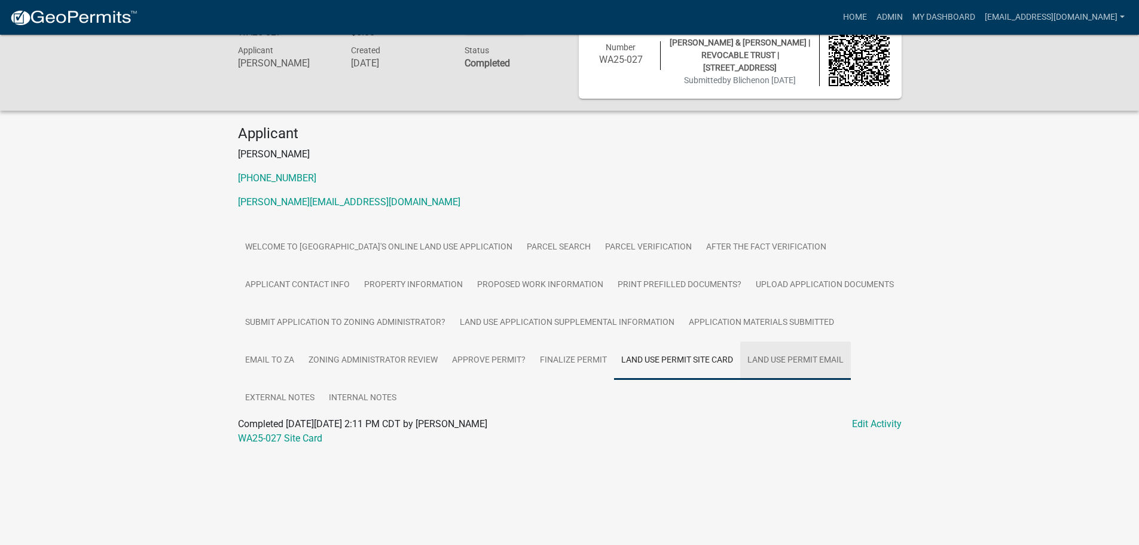
click at [787, 363] on link "Land Use Permit Email" at bounding box center [795, 360] width 111 height 38
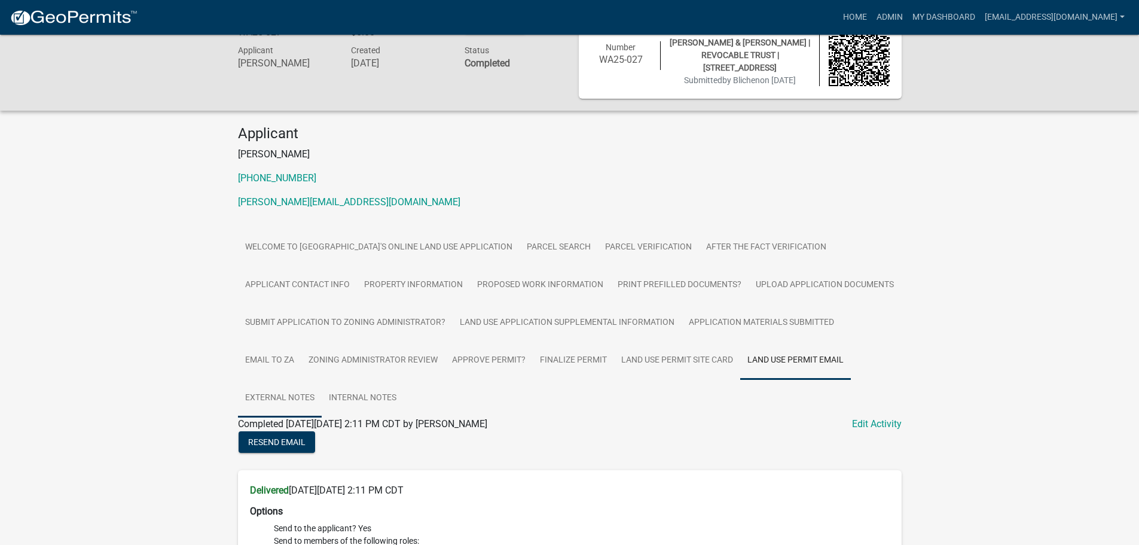
click at [273, 395] on link "External Notes" at bounding box center [280, 398] width 84 height 38
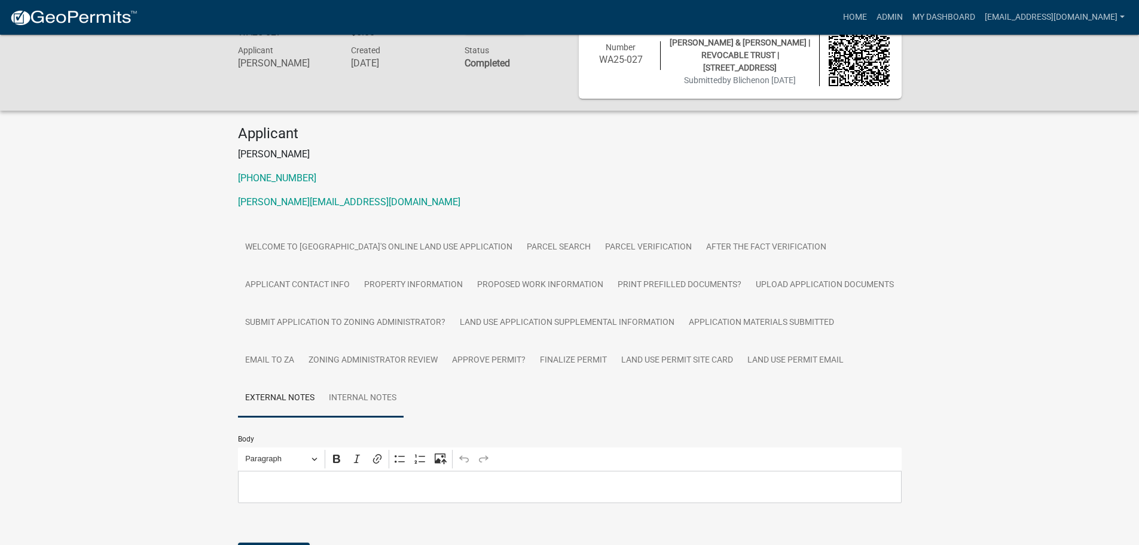
click at [349, 388] on link "Internal Notes" at bounding box center [363, 398] width 82 height 38
click at [805, 362] on link "Land Use Permit Email" at bounding box center [795, 360] width 111 height 38
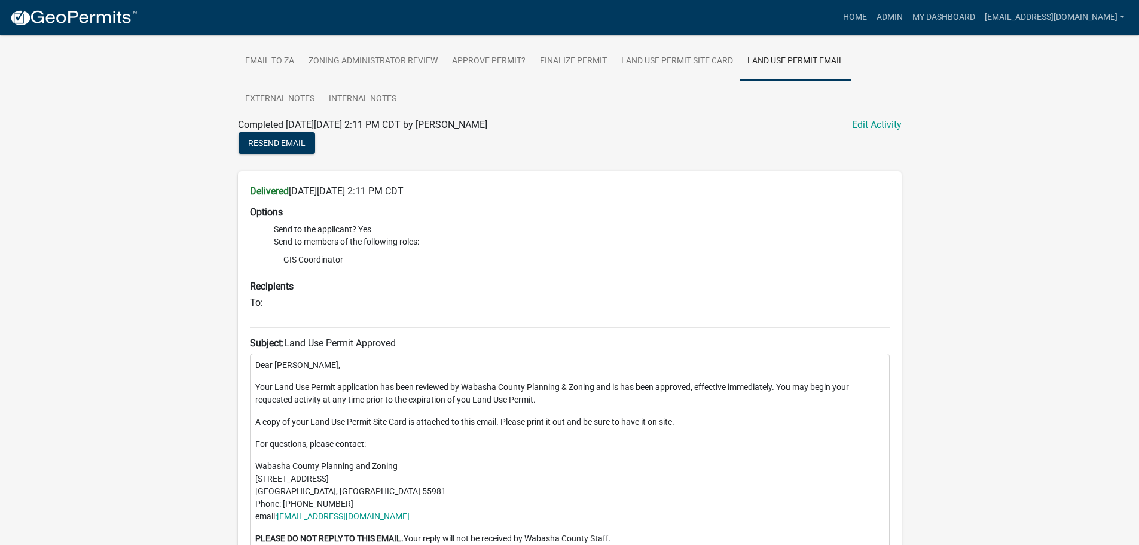
scroll to position [0, 0]
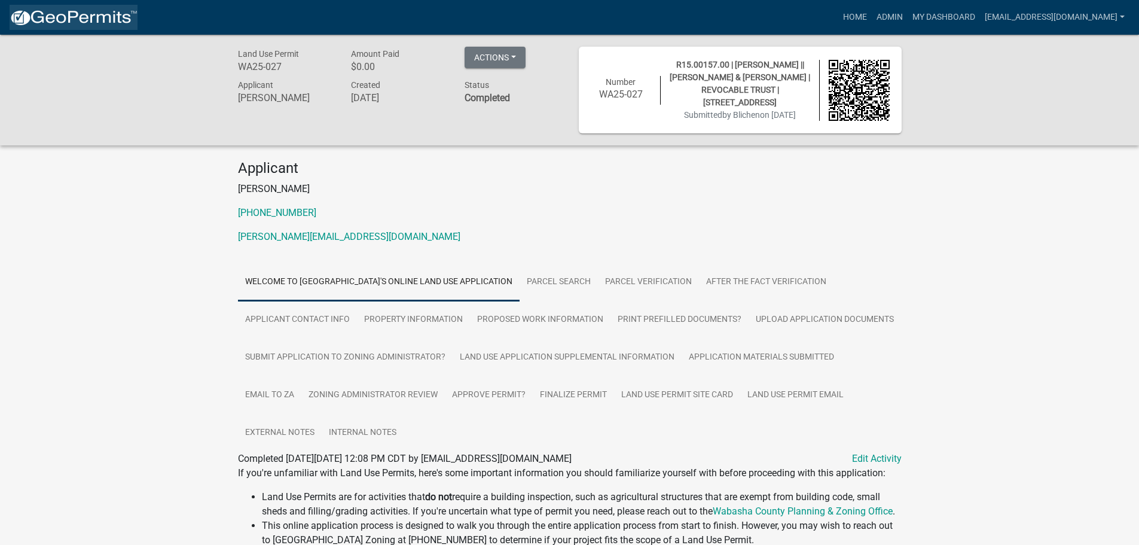
click at [51, 14] on img at bounding box center [74, 18] width 128 height 18
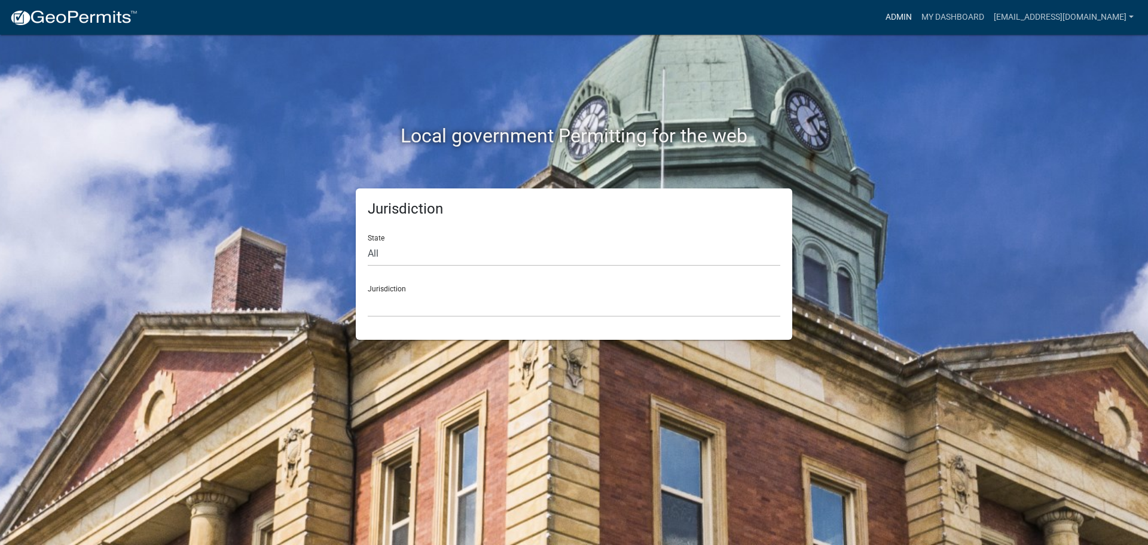
click at [900, 17] on link "Admin" at bounding box center [899, 17] width 36 height 23
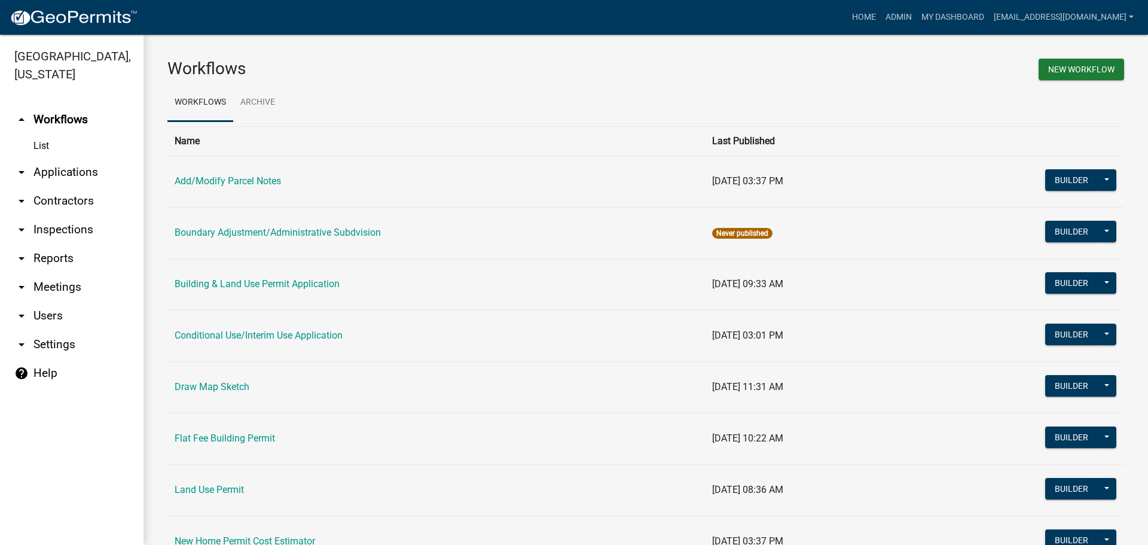
scroll to position [60, 0]
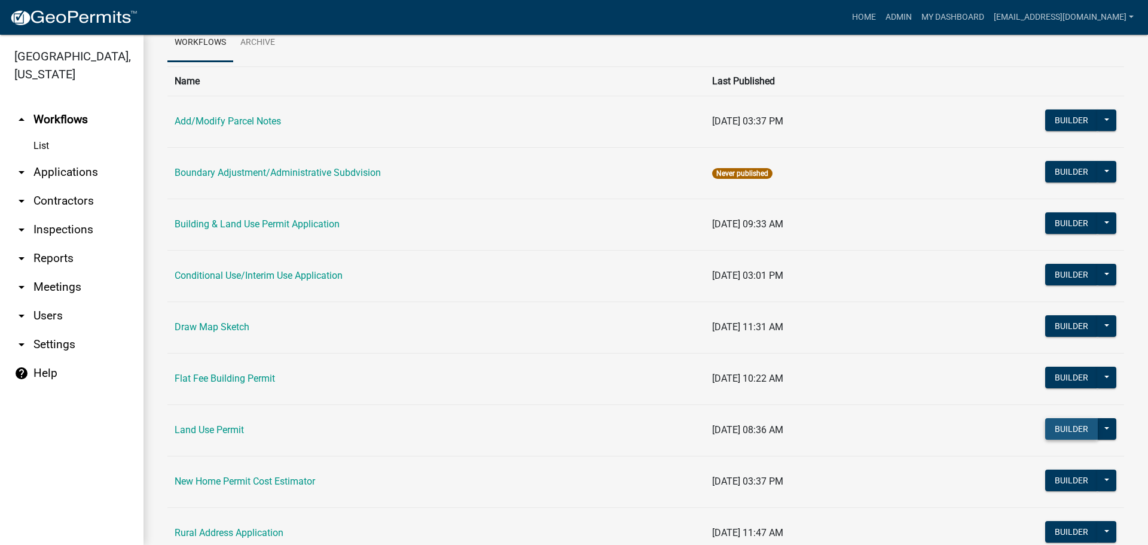
click at [1072, 424] on button "Builder" at bounding box center [1071, 429] width 53 height 22
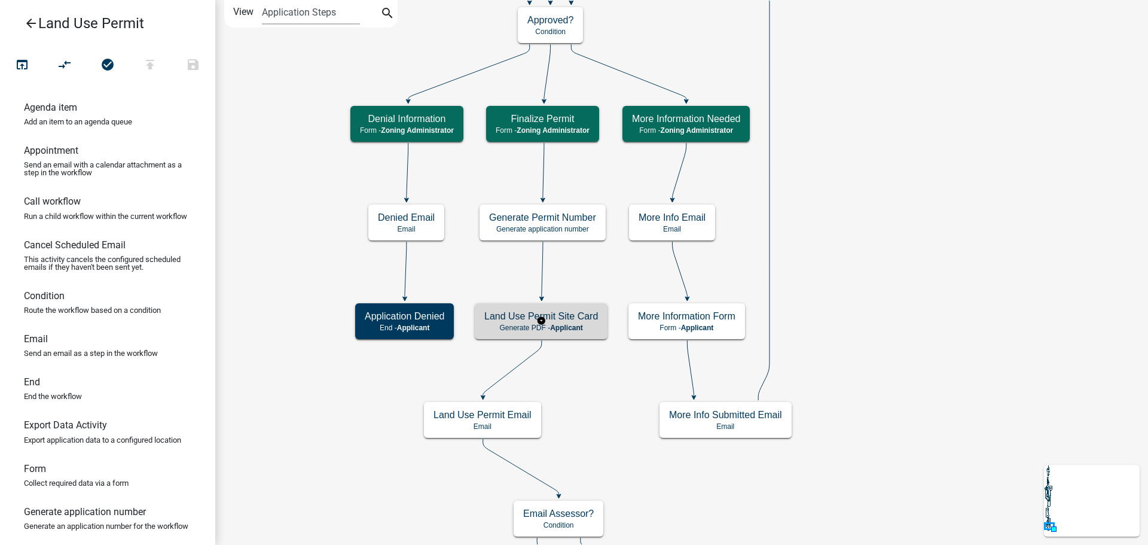
click at [507, 322] on h5 "Land Use Permit Site Card" at bounding box center [541, 315] width 114 height 11
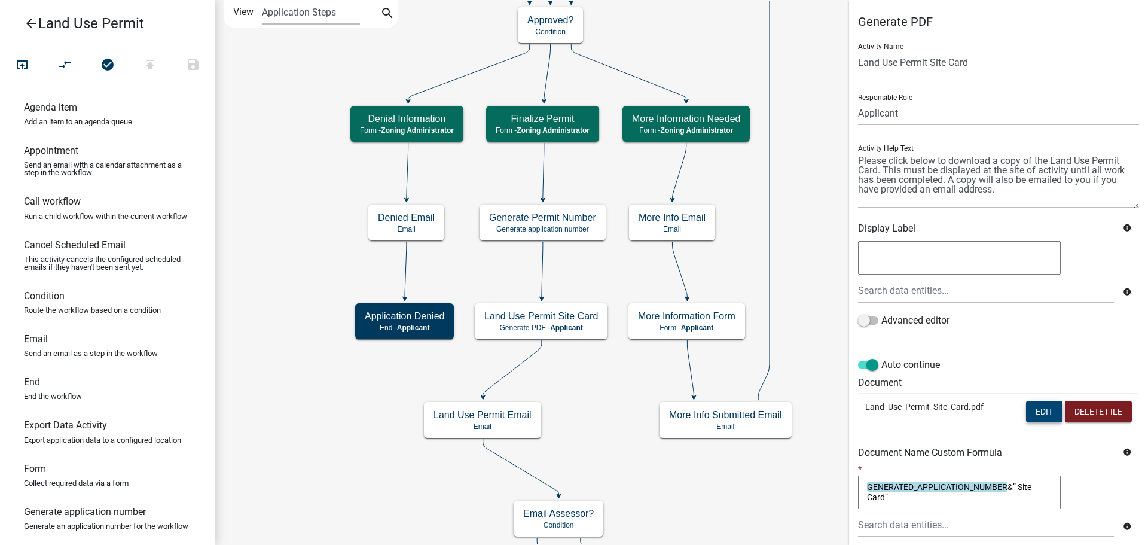
click at [1038, 414] on button "Edit" at bounding box center [1044, 412] width 36 height 22
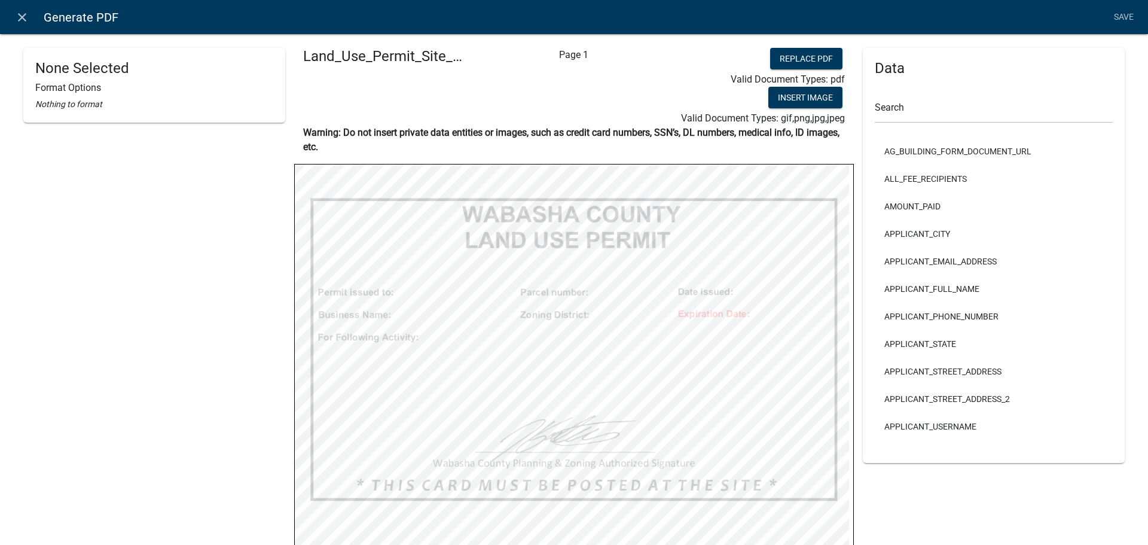
select select
select select "255,0,0"
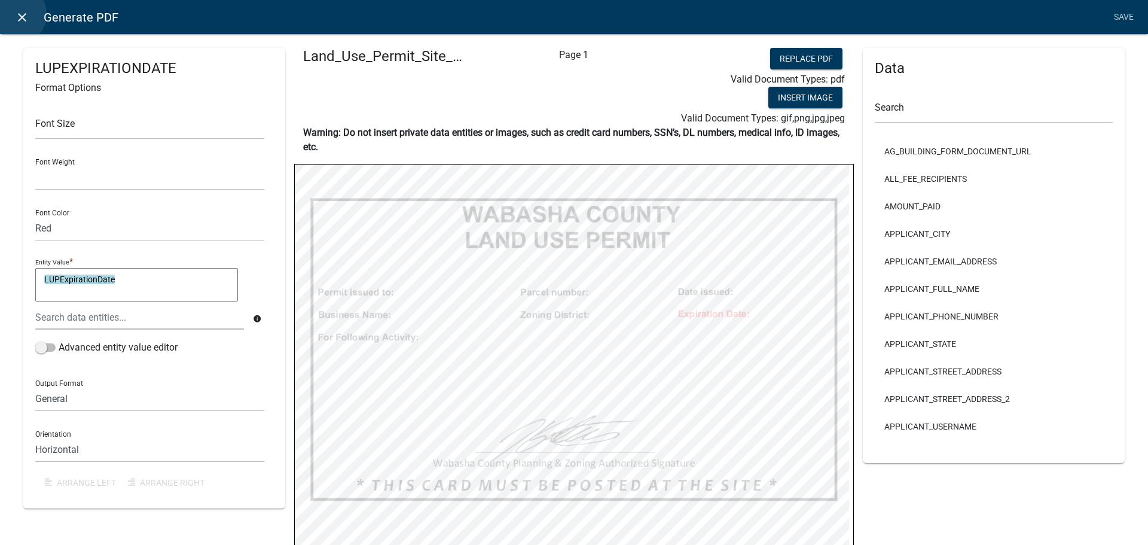
click at [16, 14] on icon "close" at bounding box center [22, 17] width 14 height 14
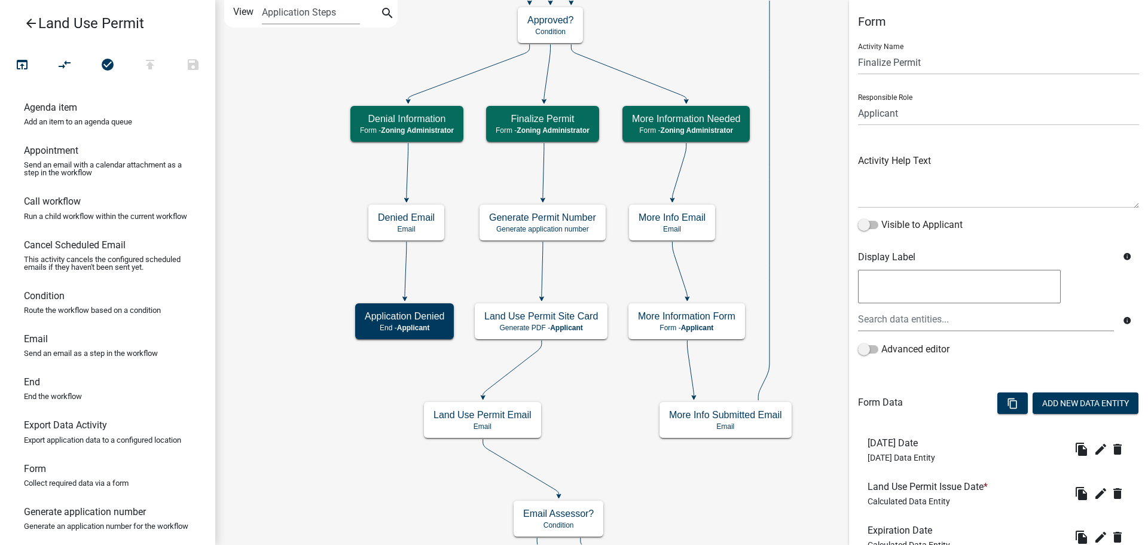
scroll to position [210, 0]
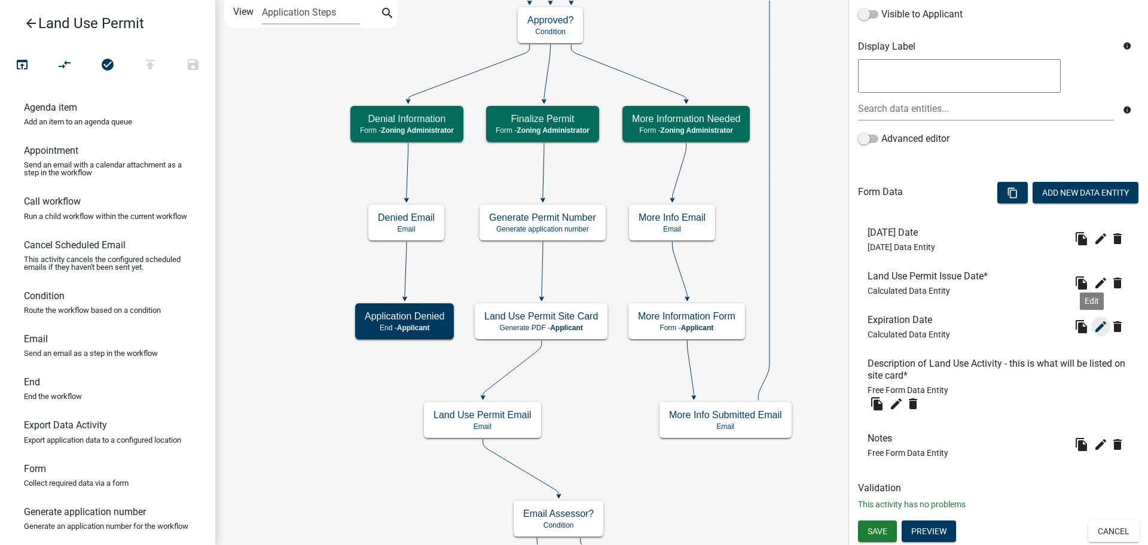
click at [1093, 328] on icon "edit" at bounding box center [1100, 326] width 14 height 14
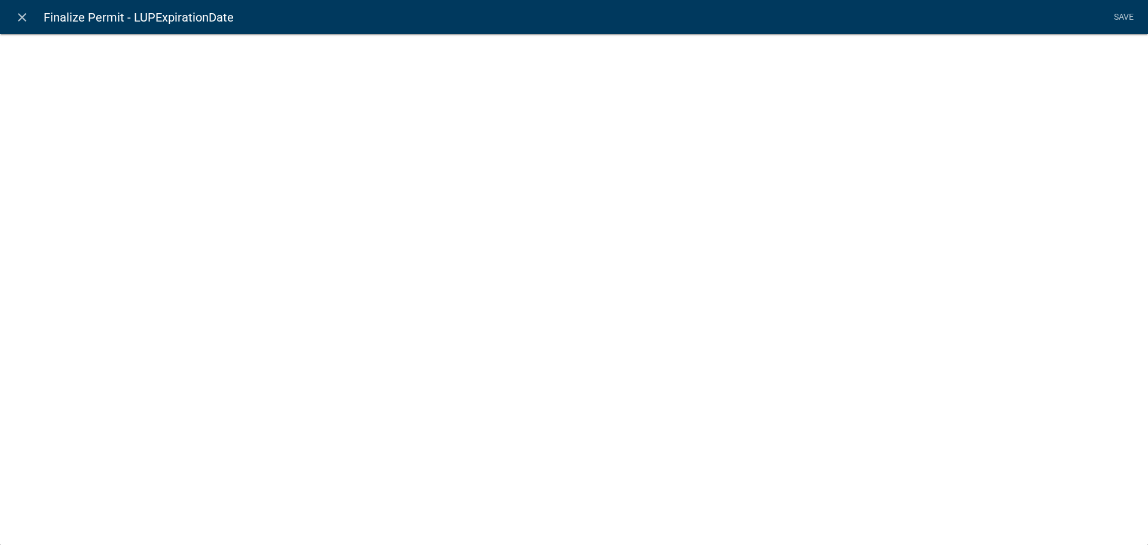
select select "calculated-value"
select select "4"
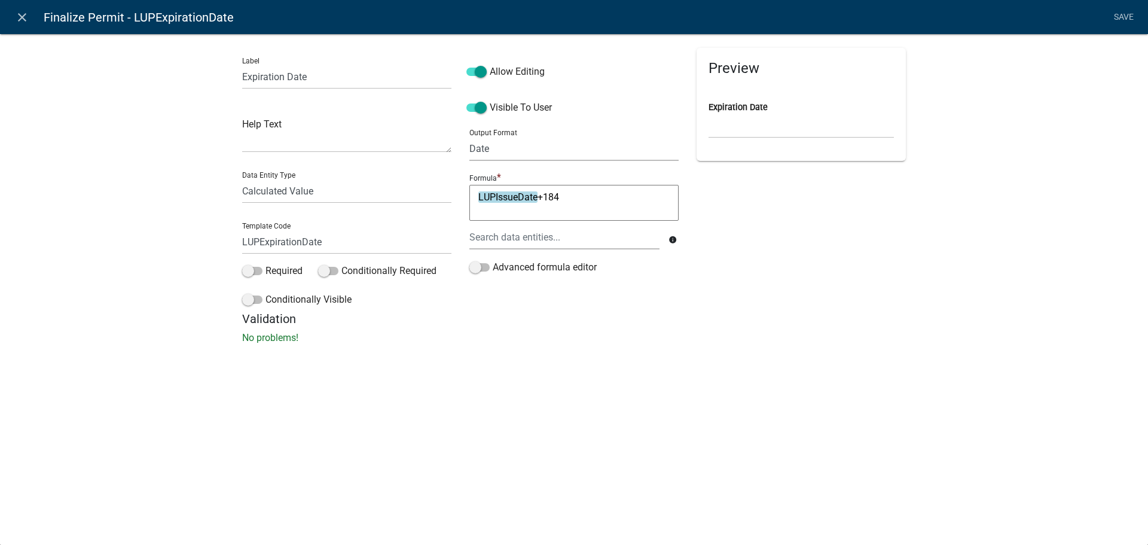
click at [499, 147] on select "General Text Number Decimal Date Date & Time" at bounding box center [573, 148] width 209 height 25
click at [24, 16] on icon "close" at bounding box center [22, 17] width 14 height 14
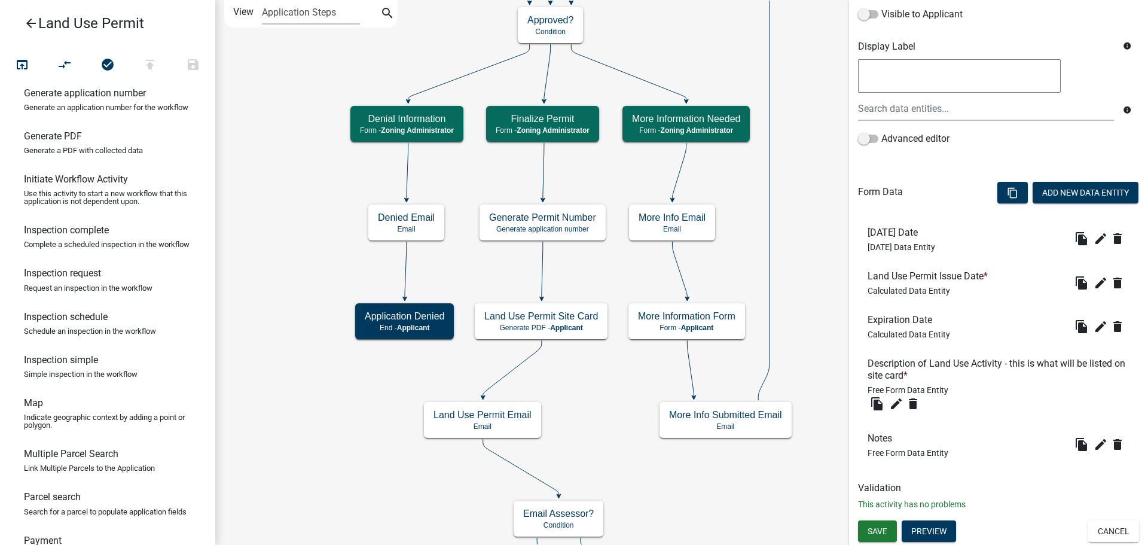
scroll to position [729, 0]
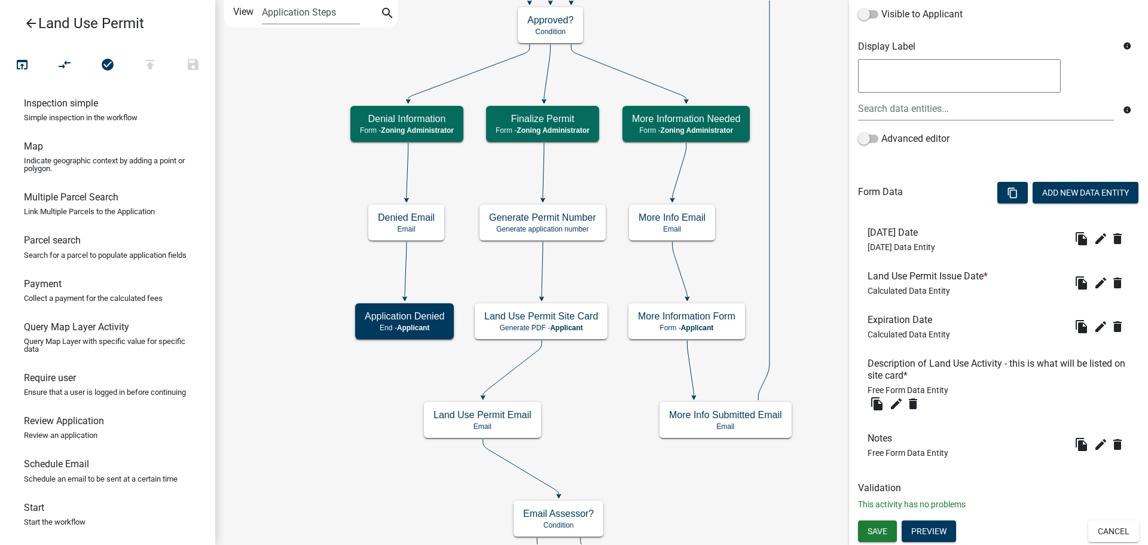
click at [93, 339] on p "Query Map Layer with specific value for specific data" at bounding box center [107, 345] width 167 height 16
click at [54, 426] on h6 "Review Application" at bounding box center [64, 420] width 80 height 11
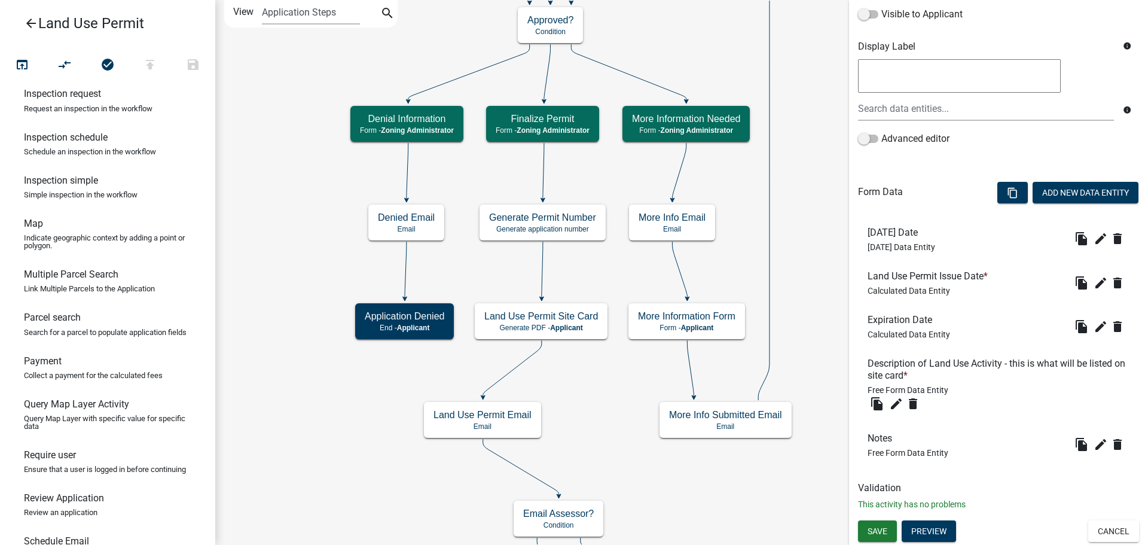
scroll to position [717, 0]
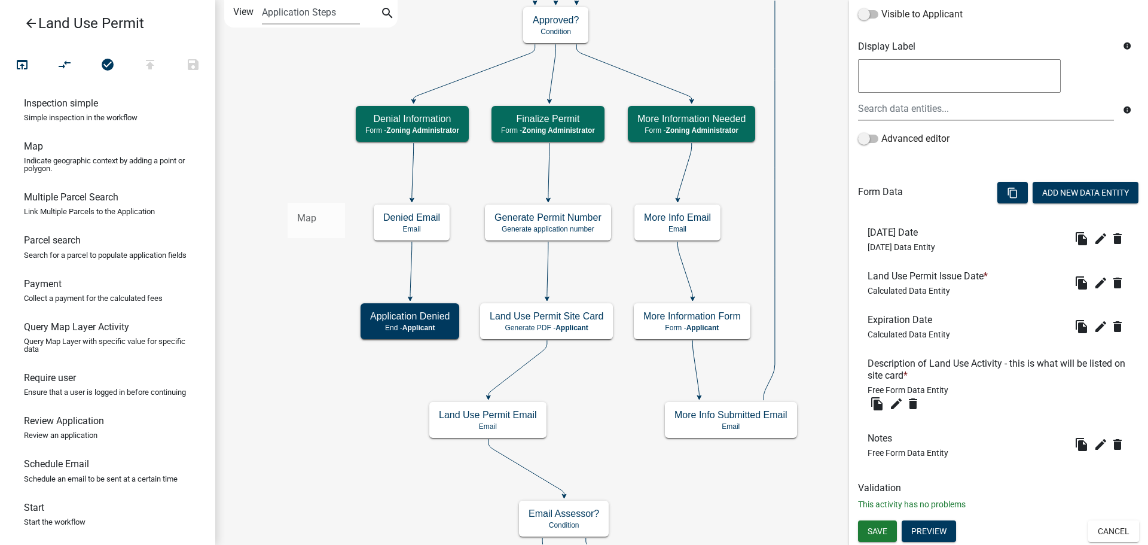
drag, startPoint x: 39, startPoint y: 145, endPoint x: 288, endPoint y: 193, distance: 252.8
click at [288, 193] on div "arrow_back Land Use Permit open_in_browser compare_arrows check_circle publish …" at bounding box center [574, 272] width 1148 height 545
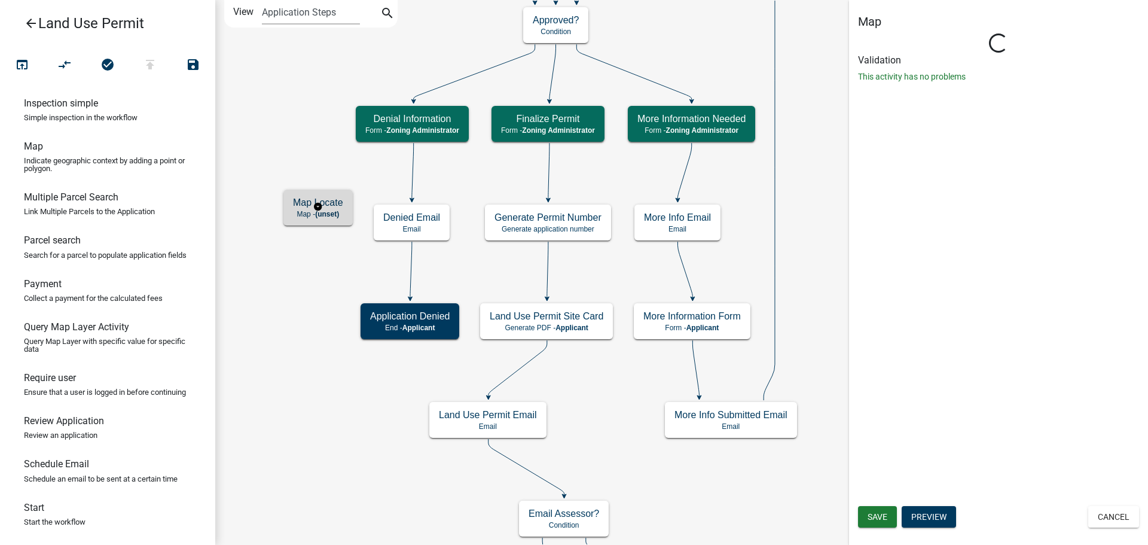
scroll to position [0, 0]
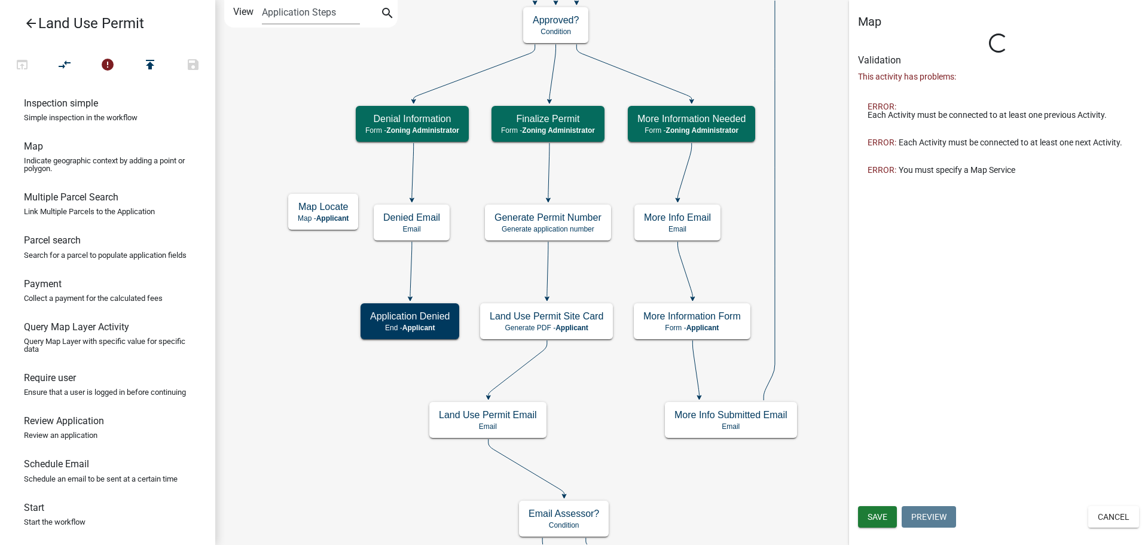
click at [286, 146] on icon "Start Start - Applicant Parcel search Parcel search - Applicant Create GeoPermi…" at bounding box center [681, 368] width 931 height 734
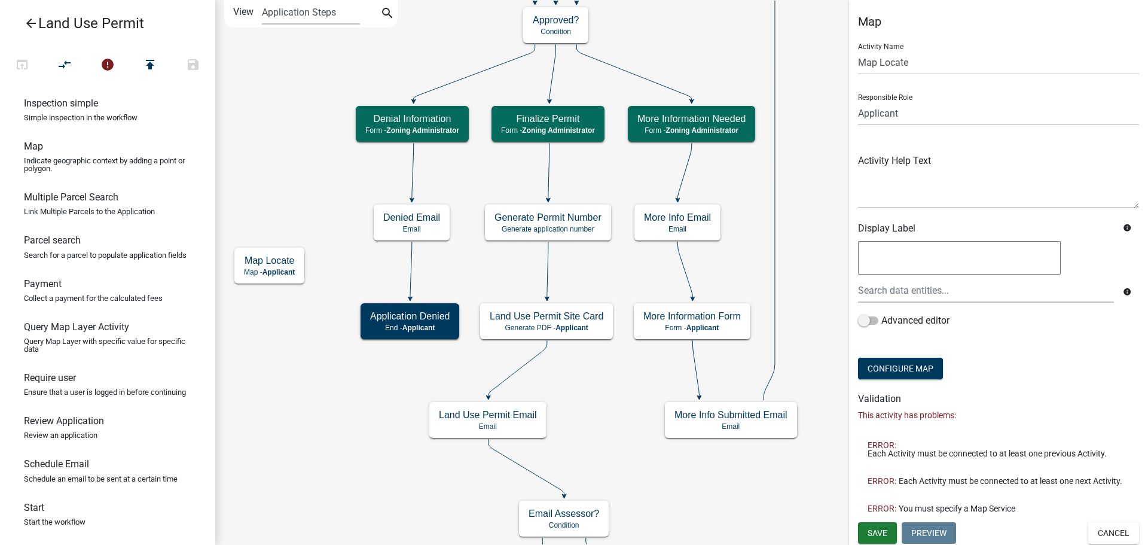
scroll to position [10, 0]
click at [1107, 532] on button "Cancel" at bounding box center [1113, 531] width 51 height 22
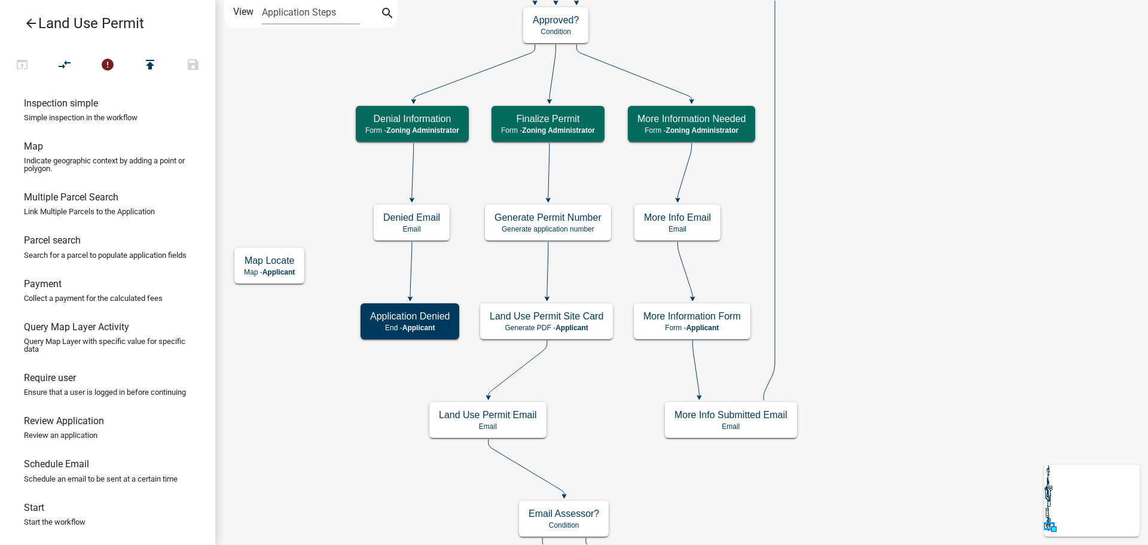
click at [29, 20] on icon "arrow_back" at bounding box center [31, 24] width 14 height 17
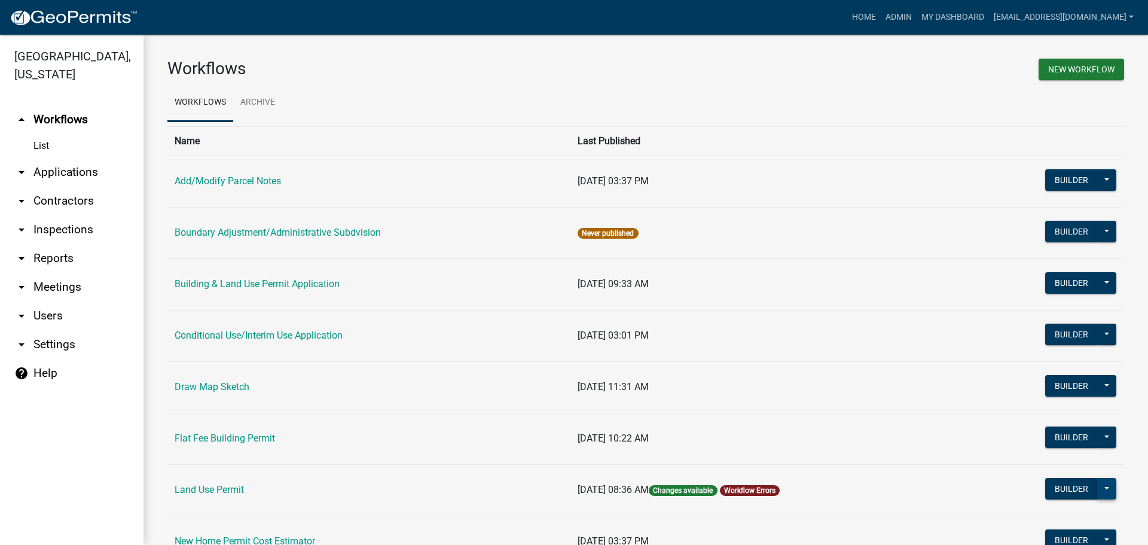
click at [1097, 488] on button at bounding box center [1106, 489] width 19 height 22
click at [855, 488] on td "11/15/2024, 08:36 AM Changes available Workflow Errors" at bounding box center [767, 489] width 395 height 51
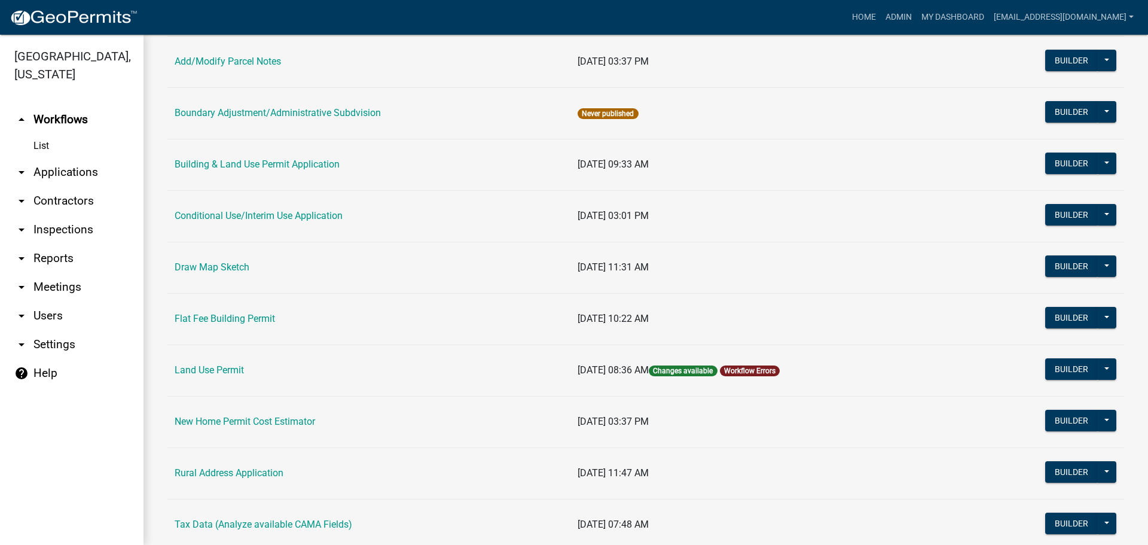
scroll to position [299, 0]
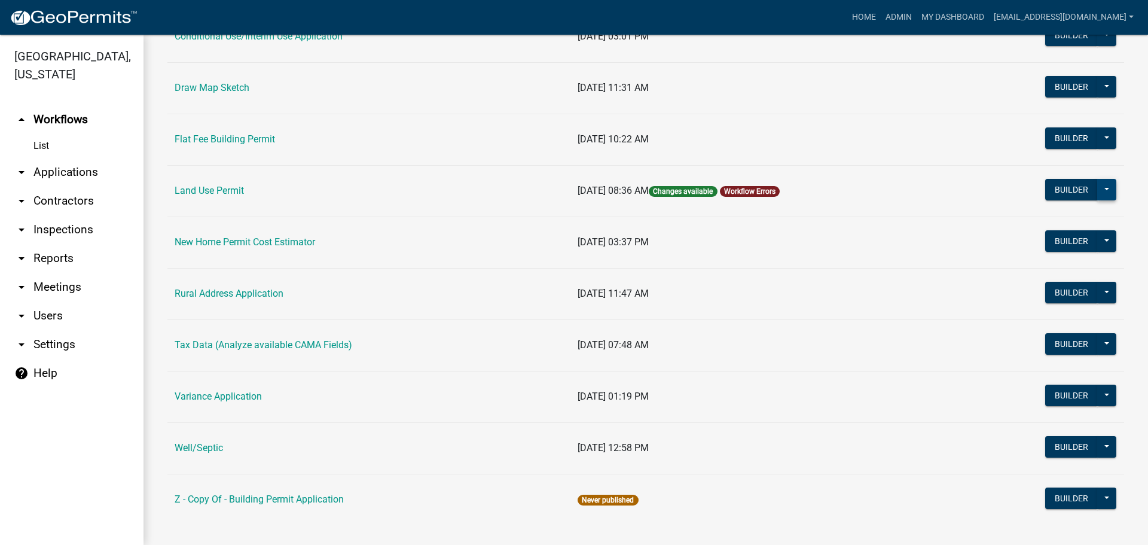
click at [1097, 187] on button at bounding box center [1106, 190] width 19 height 22
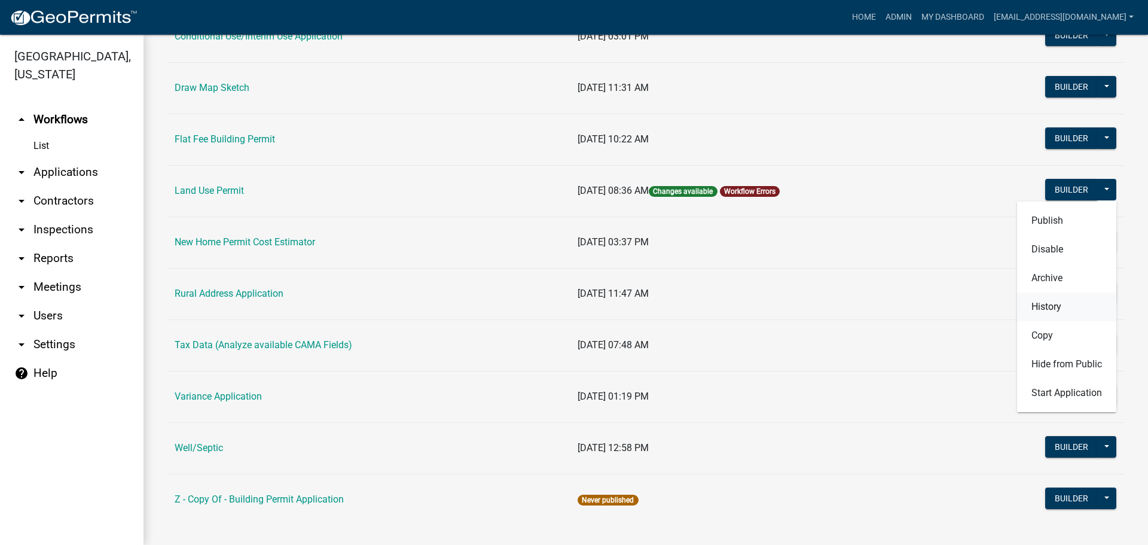
click at [1023, 305] on button "History" at bounding box center [1066, 306] width 99 height 29
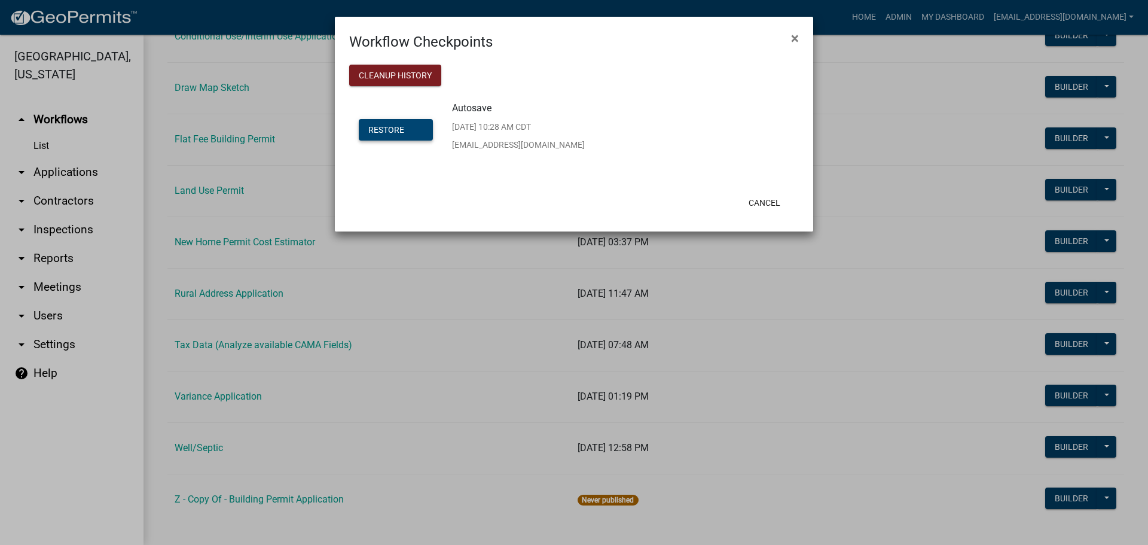
click at [389, 129] on span "Restore" at bounding box center [386, 129] width 36 height 10
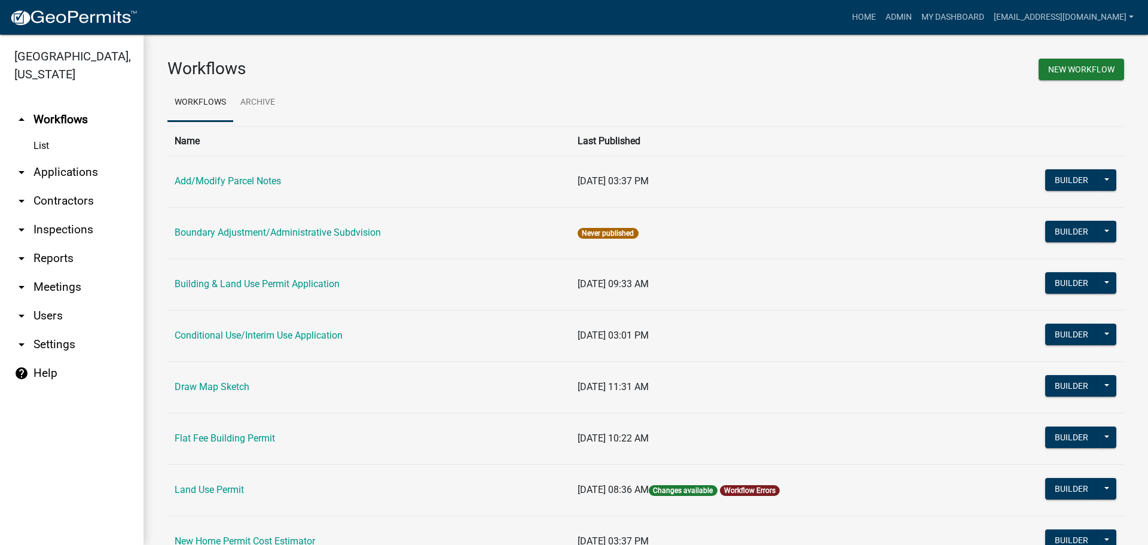
scroll to position [239, 0]
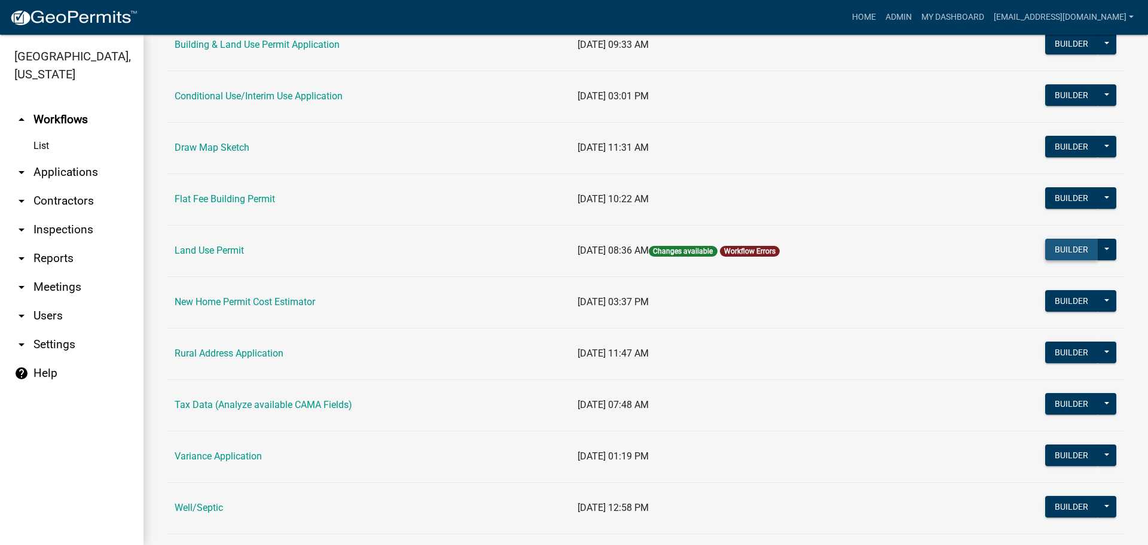
click at [1064, 248] on button "Builder" at bounding box center [1071, 250] width 53 height 22
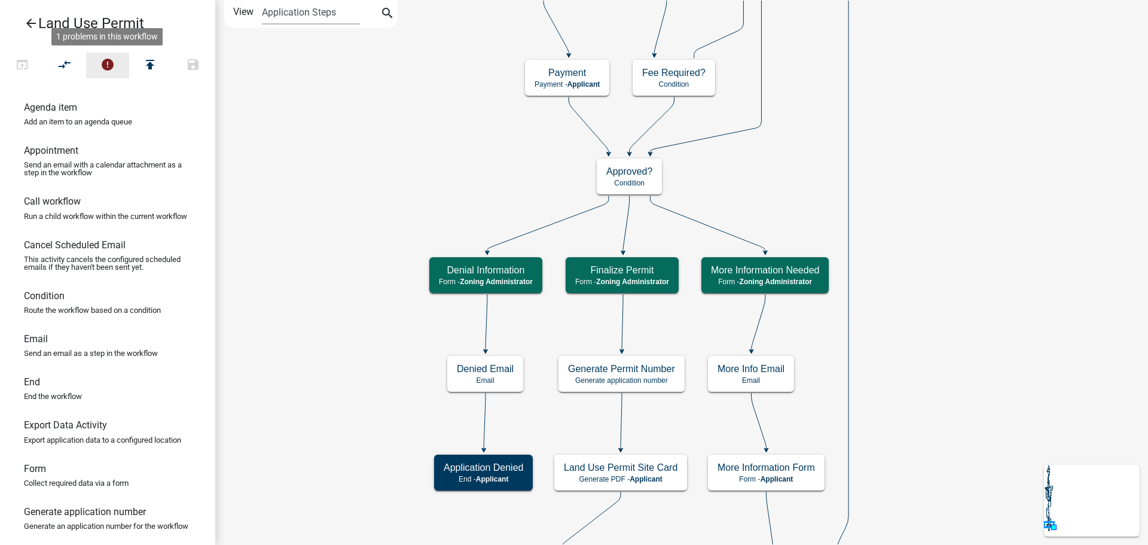
click at [107, 58] on icon "error" at bounding box center [107, 65] width 14 height 17
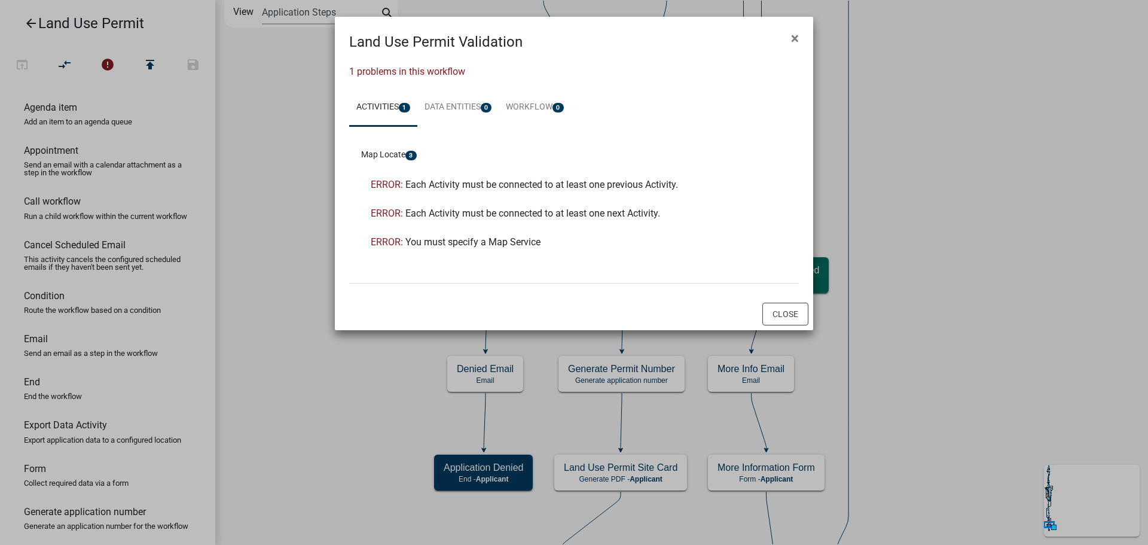
click at [477, 242] on span "You must specify a Map Service" at bounding box center [472, 241] width 135 height 11
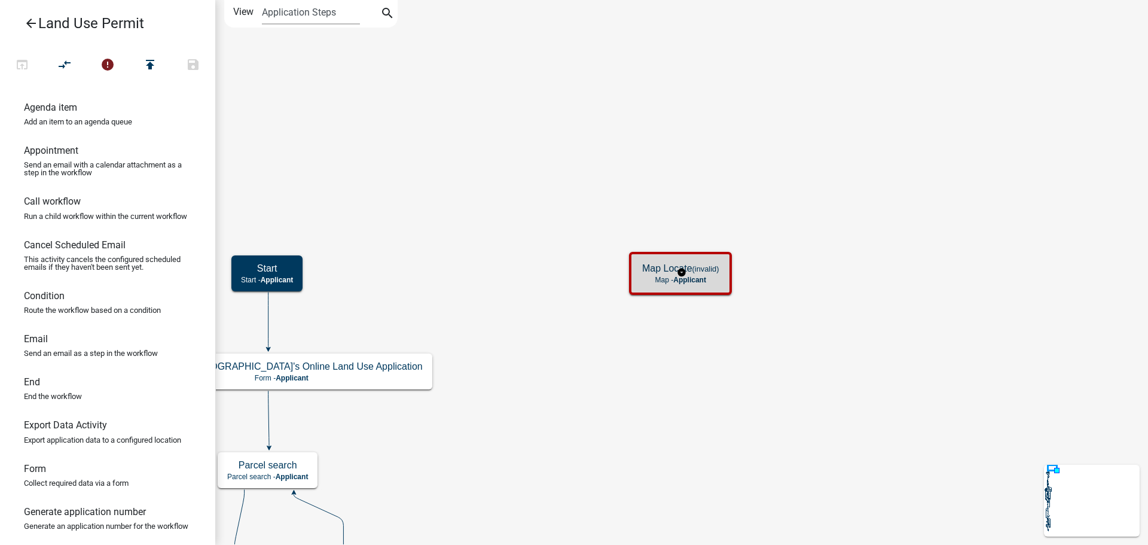
click at [642, 274] on h5 "Map Locate (invalid)" at bounding box center [680, 267] width 77 height 11
click at [31, 23] on icon "arrow_back" at bounding box center [31, 24] width 14 height 17
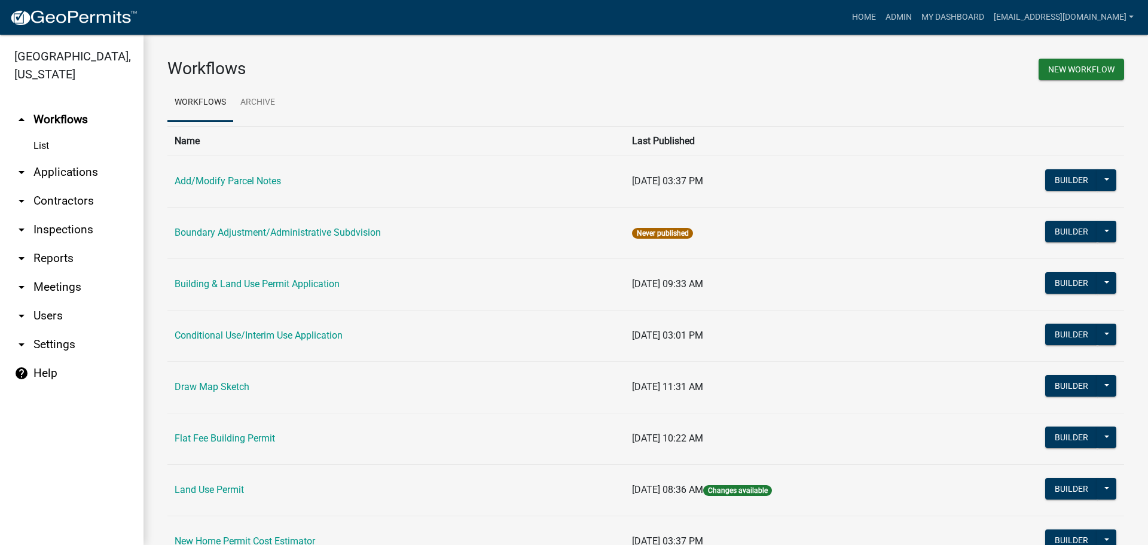
scroll to position [179, 0]
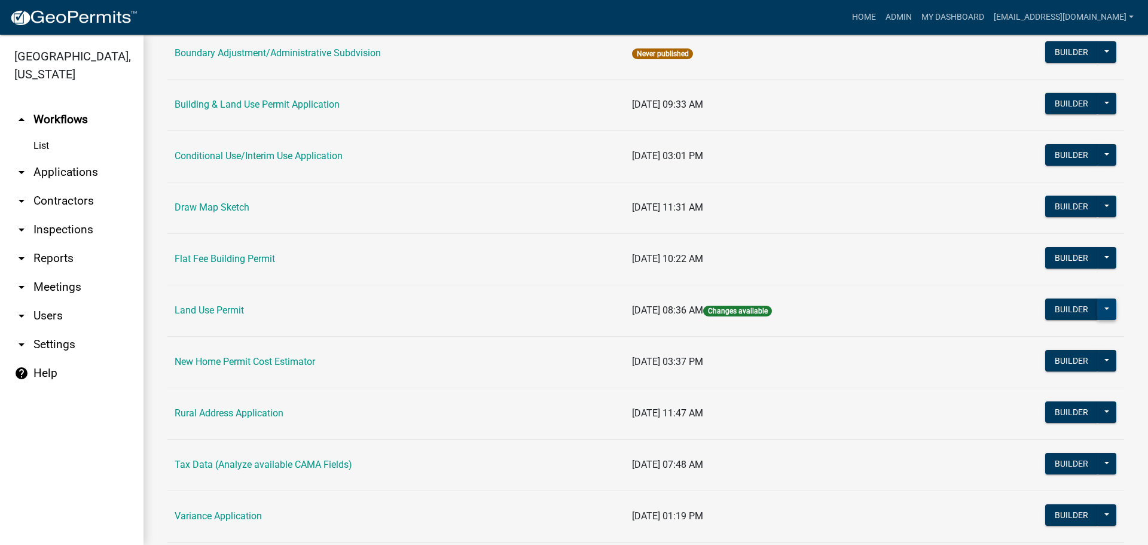
click at [1099, 310] on button at bounding box center [1106, 309] width 19 height 22
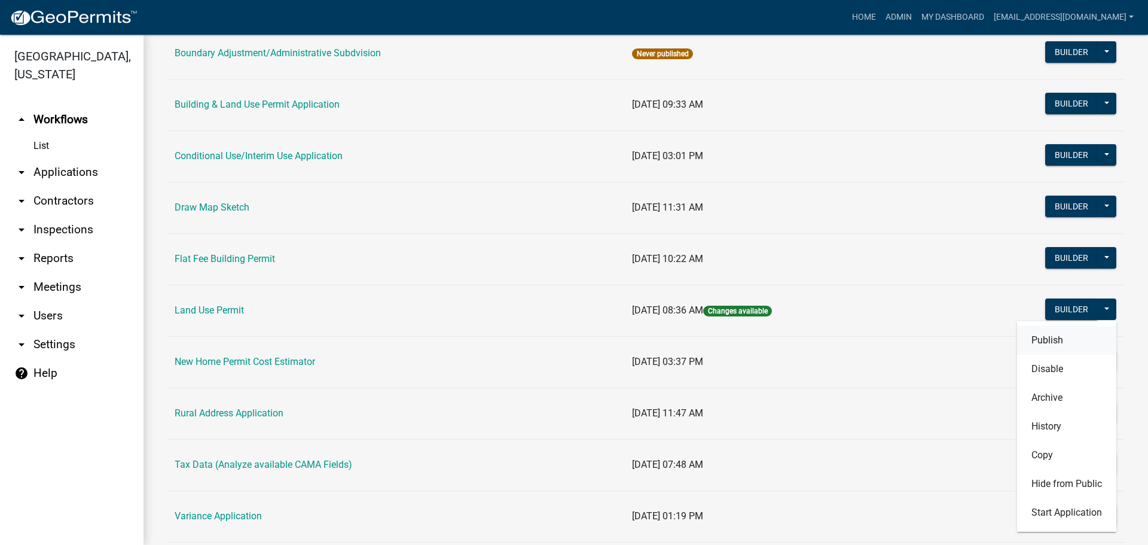
click at [1033, 339] on button "Publish" at bounding box center [1066, 340] width 99 height 29
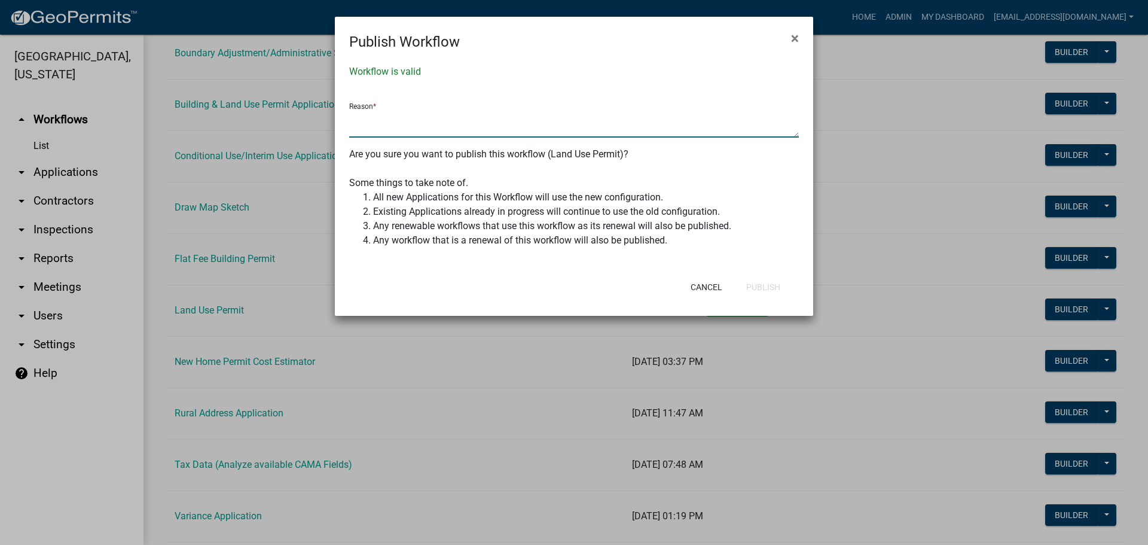
click at [381, 126] on textarea at bounding box center [574, 123] width 450 height 27
click at [454, 130] on textarea at bounding box center [574, 123] width 450 height 27
type textarea "Update"
click at [492, 178] on div "Some things to take note of." at bounding box center [574, 183] width 450 height 14
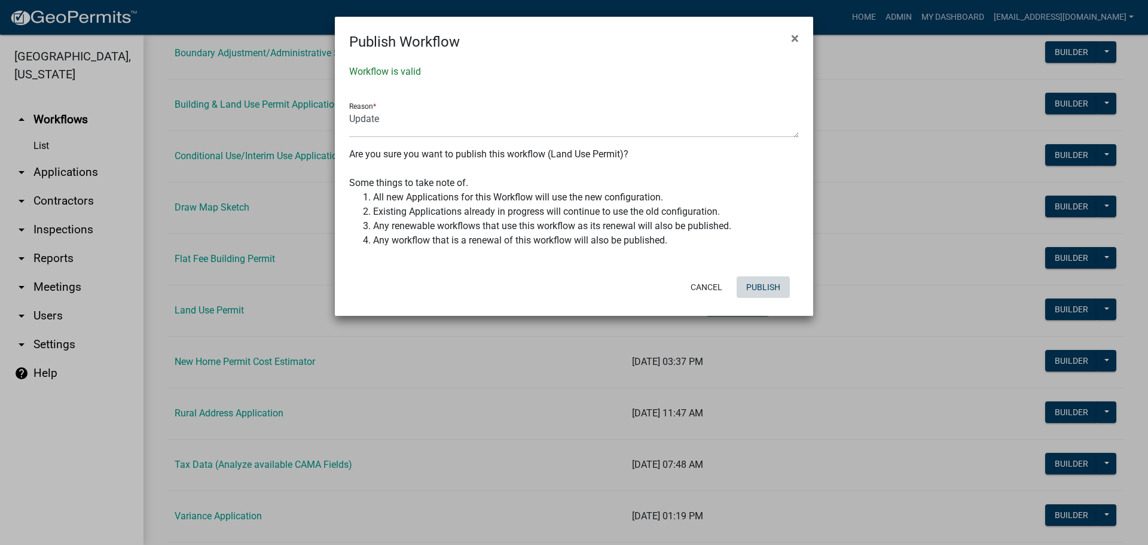
click at [763, 287] on button "Publish" at bounding box center [762, 287] width 53 height 22
